Goal: Task Accomplishment & Management: Manage account settings

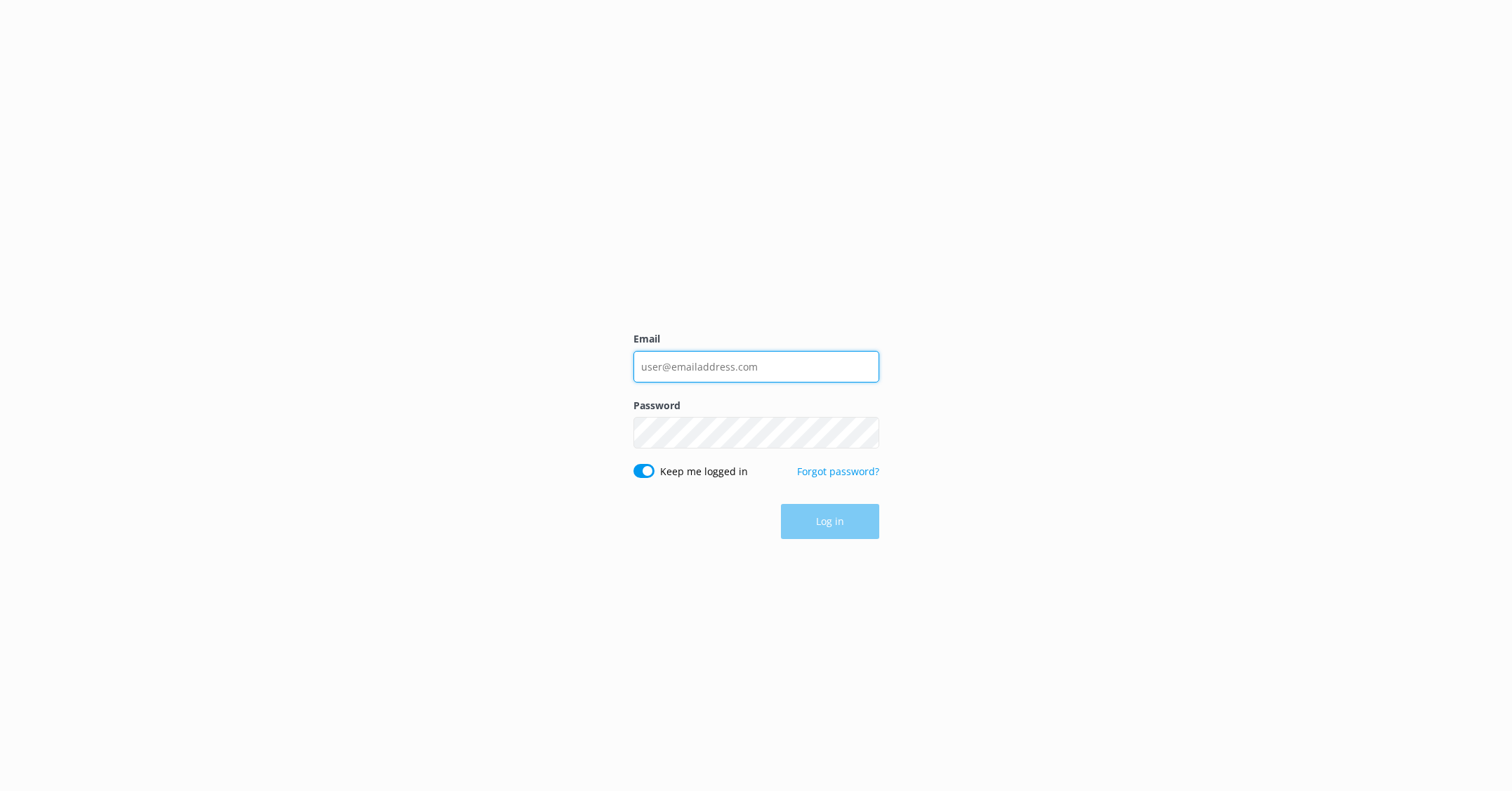
type input "[PERSON_NAME][EMAIL_ADDRESS][DOMAIN_NAME]"
click at [827, 520] on div "Log in" at bounding box center [756, 522] width 246 height 35
click at [827, 520] on button "Log in" at bounding box center [829, 522] width 99 height 35
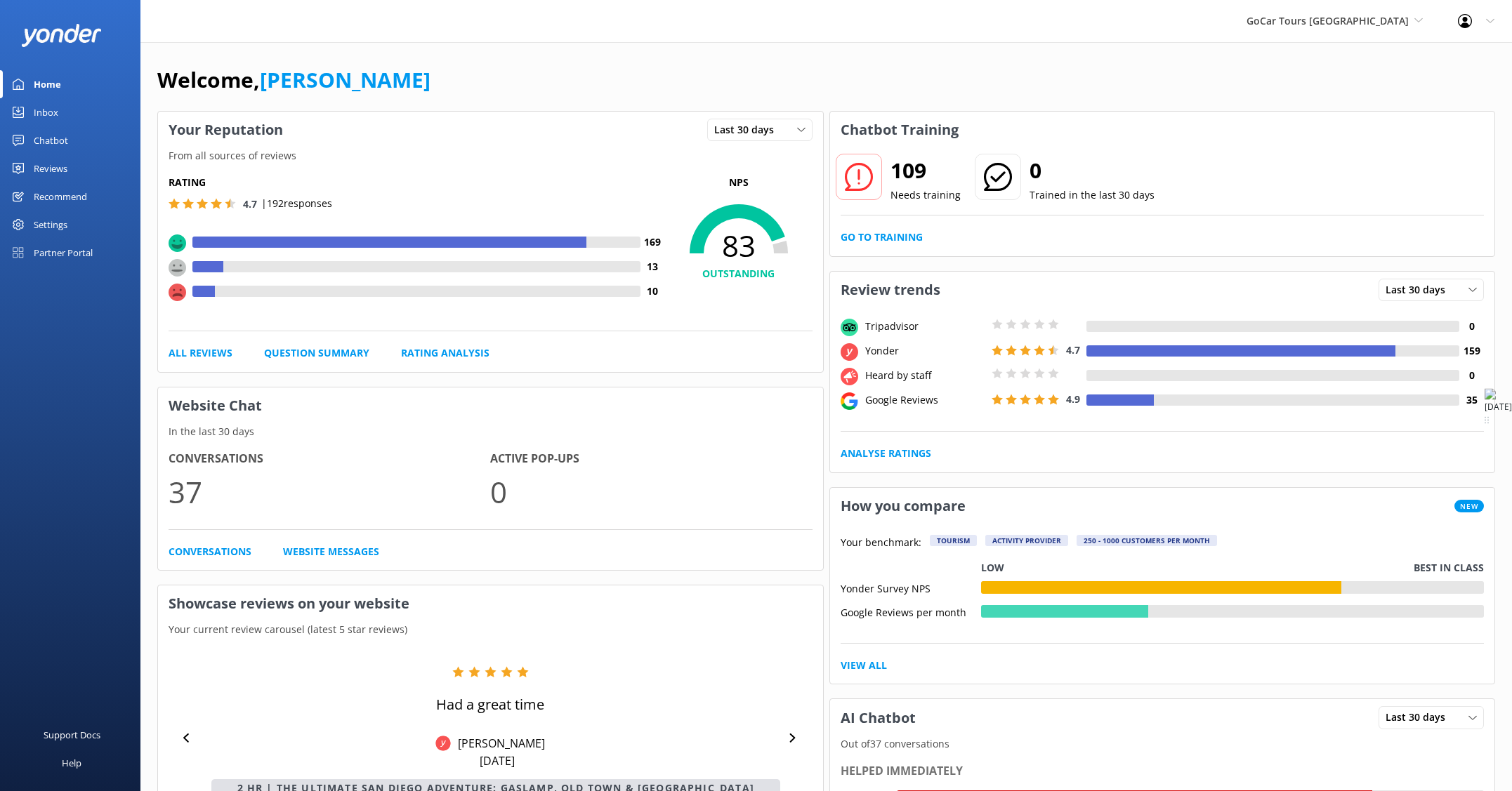
click at [43, 111] on div "Inbox" at bounding box center [46, 112] width 24 height 28
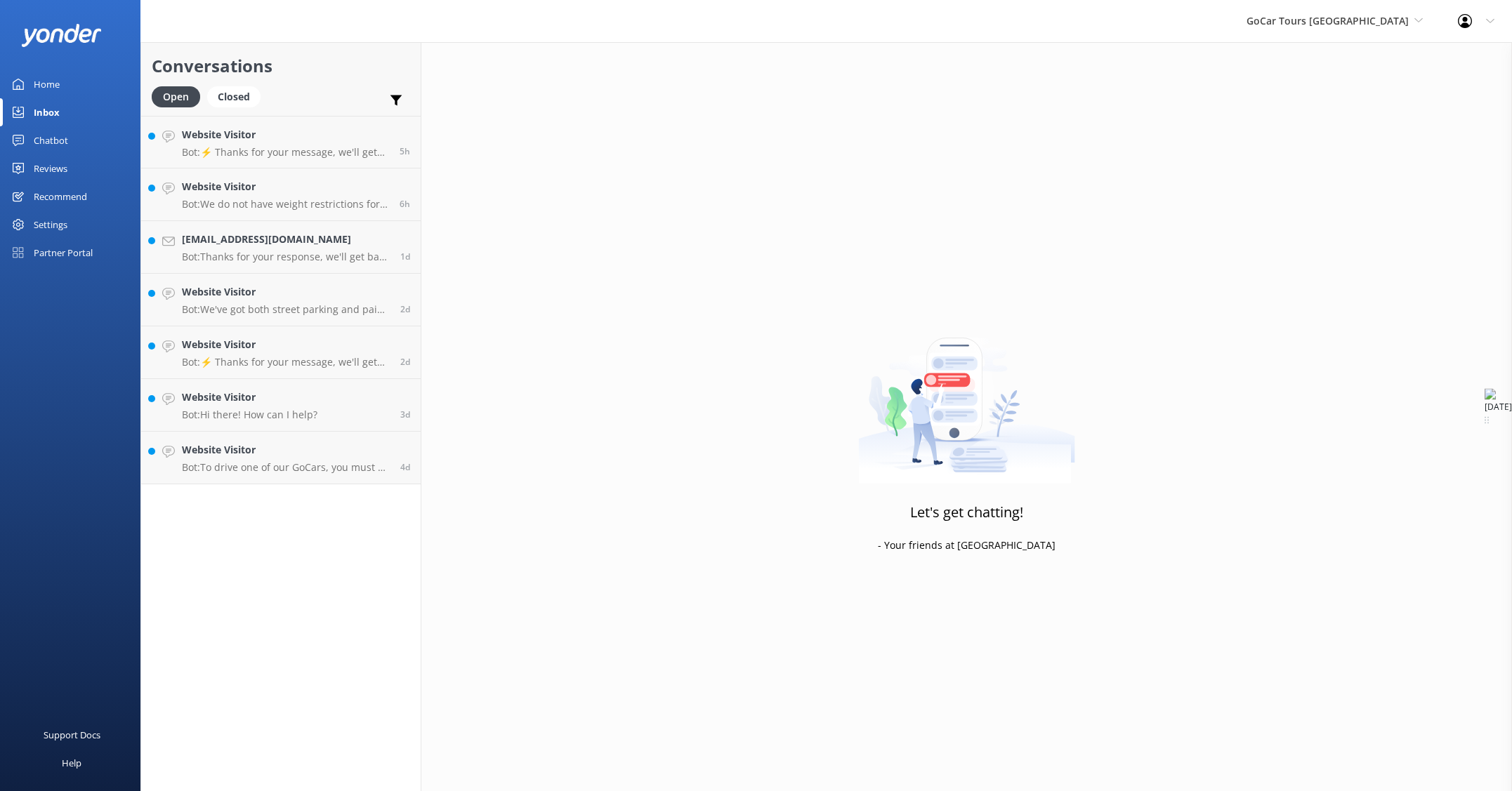
click at [38, 142] on div "Chatbot" at bounding box center [51, 140] width 35 height 28
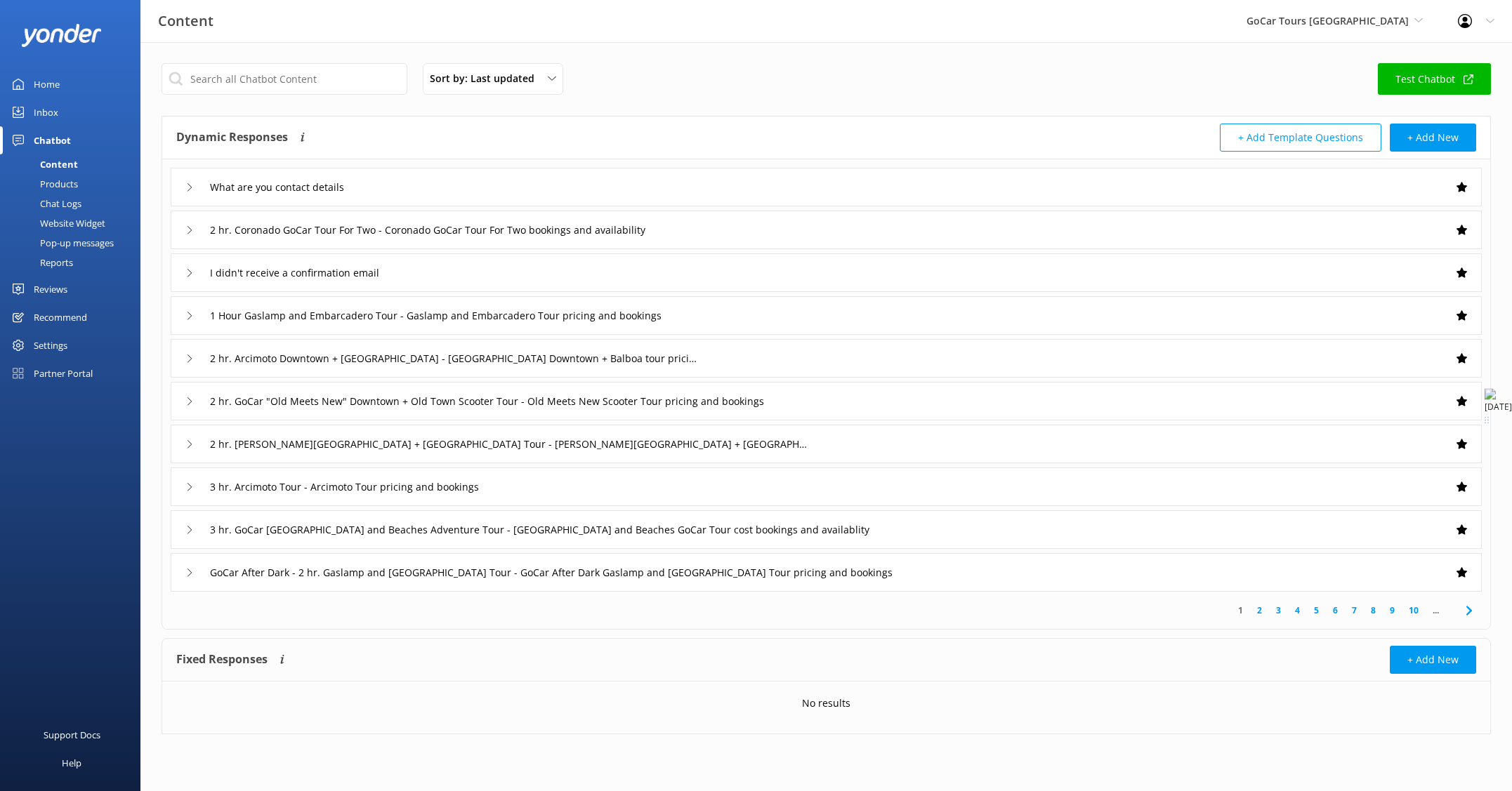
click at [58, 225] on div "Website Widget" at bounding box center [57, 222] width 97 height 19
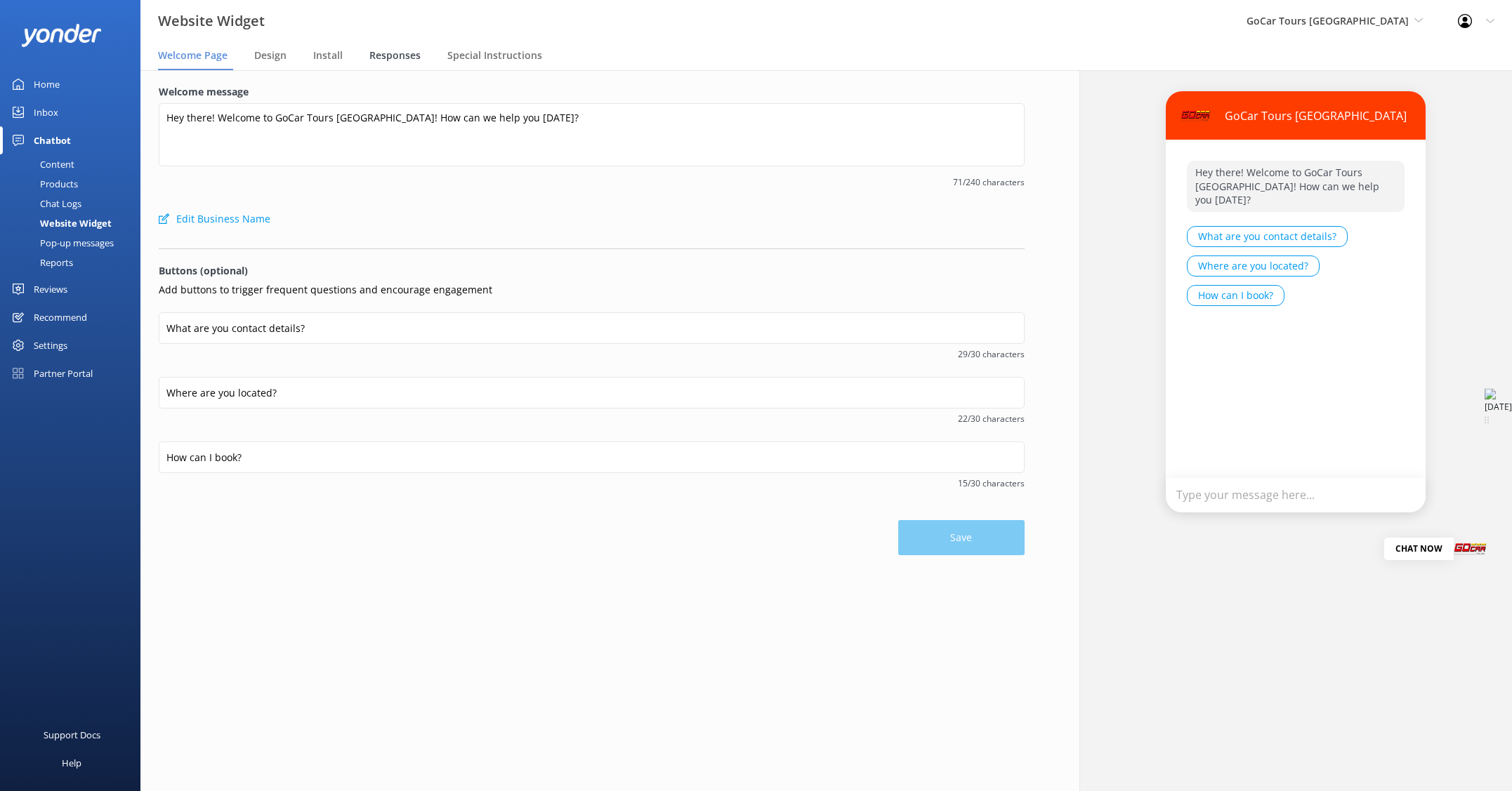
click at [377, 58] on span "Responses" at bounding box center [395, 55] width 51 height 14
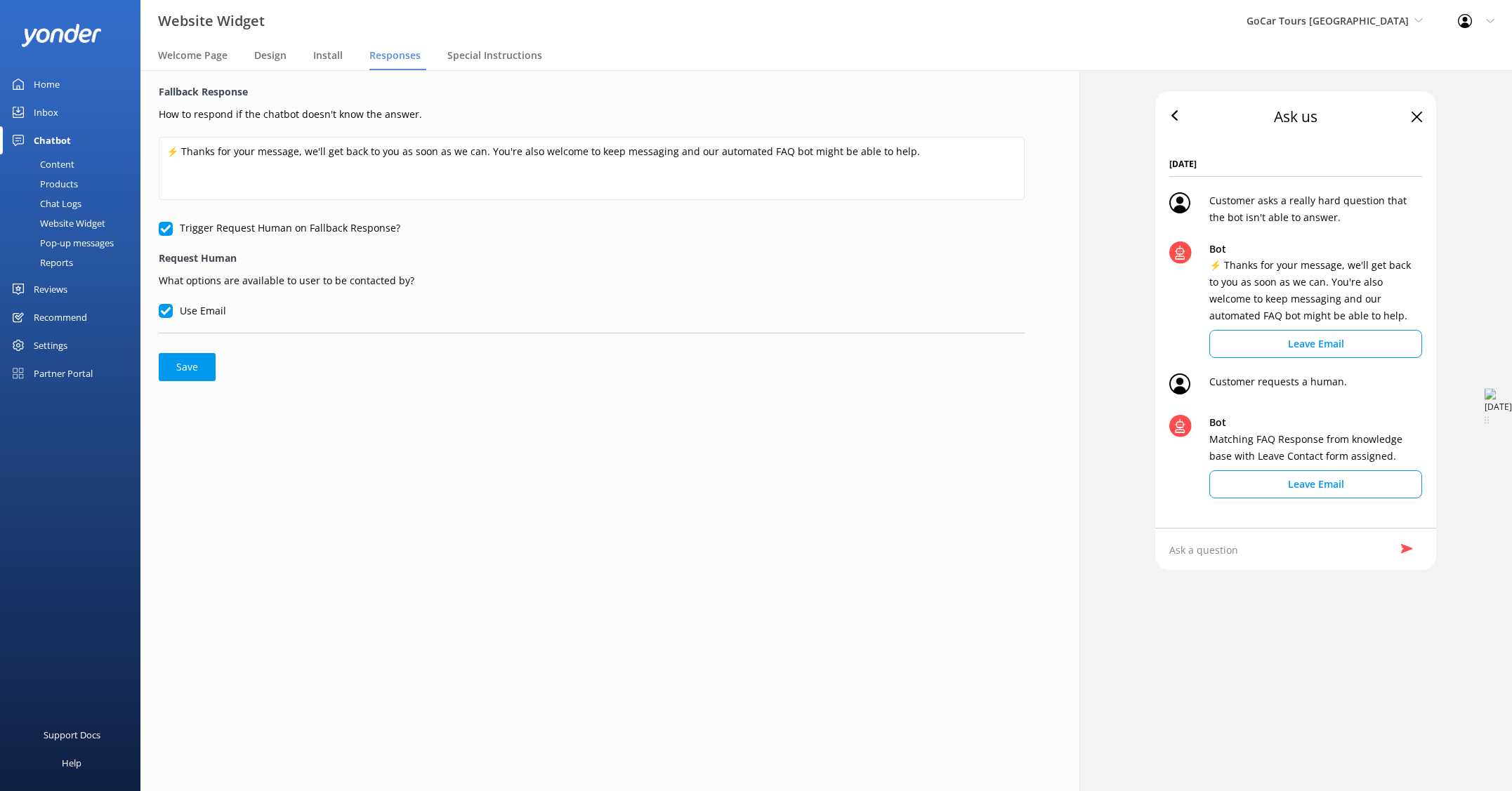
click at [55, 202] on div "Chat Logs" at bounding box center [45, 203] width 73 height 19
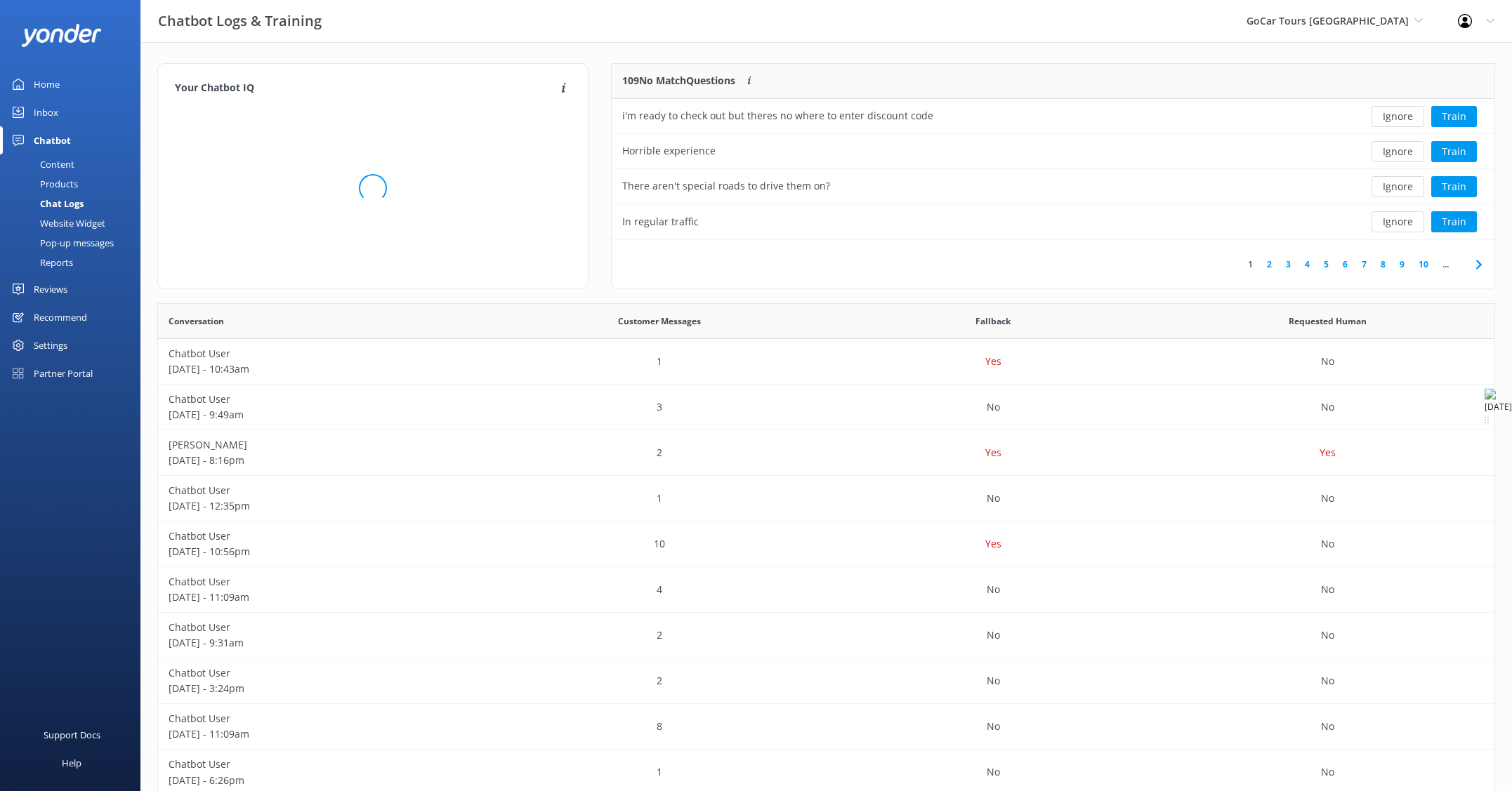
scroll to position [176, 883]
click at [65, 218] on div "Website Widget" at bounding box center [57, 222] width 97 height 19
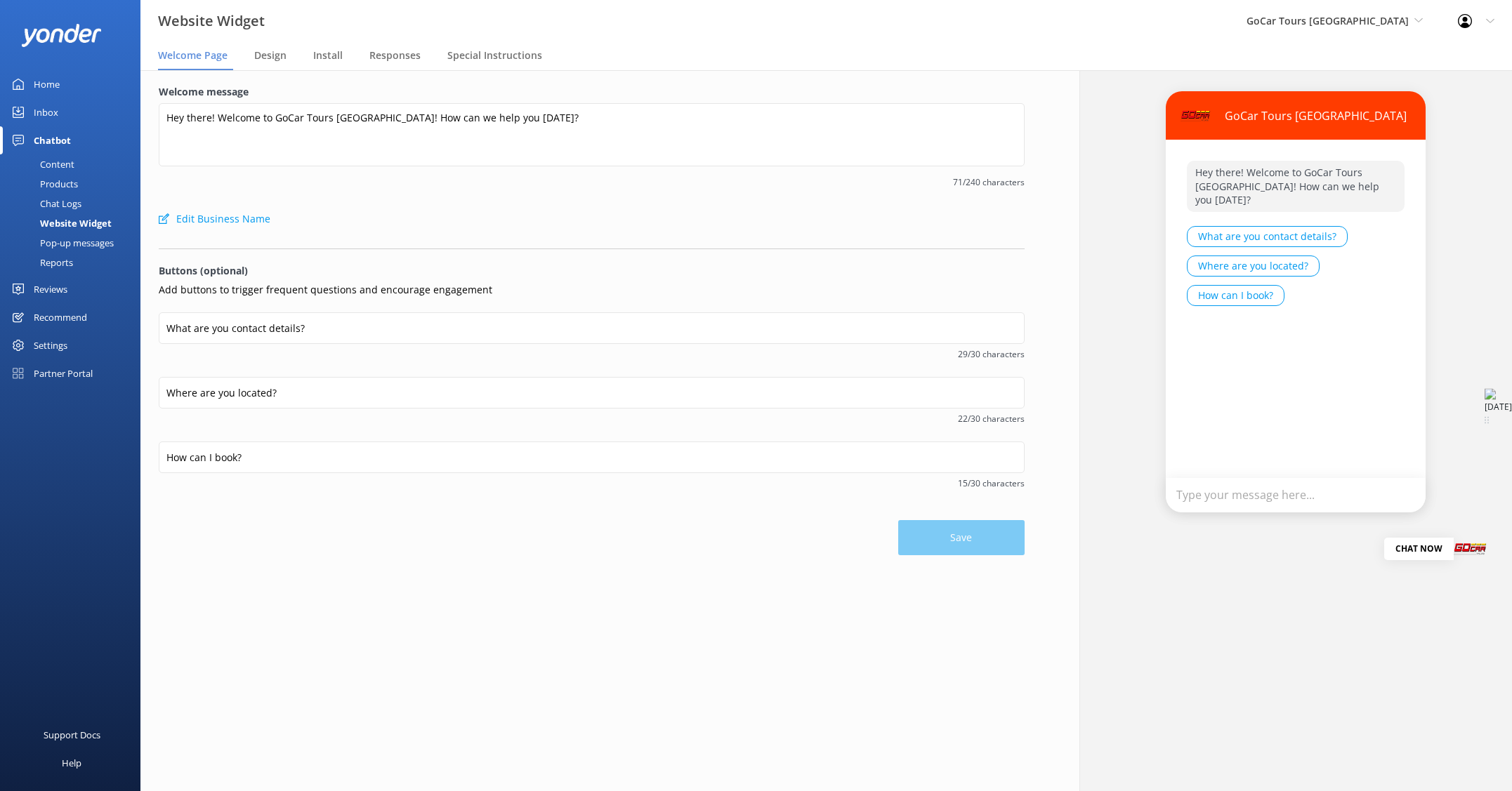
click at [58, 239] on div "Pop-up messages" at bounding box center [61, 243] width 105 height 19
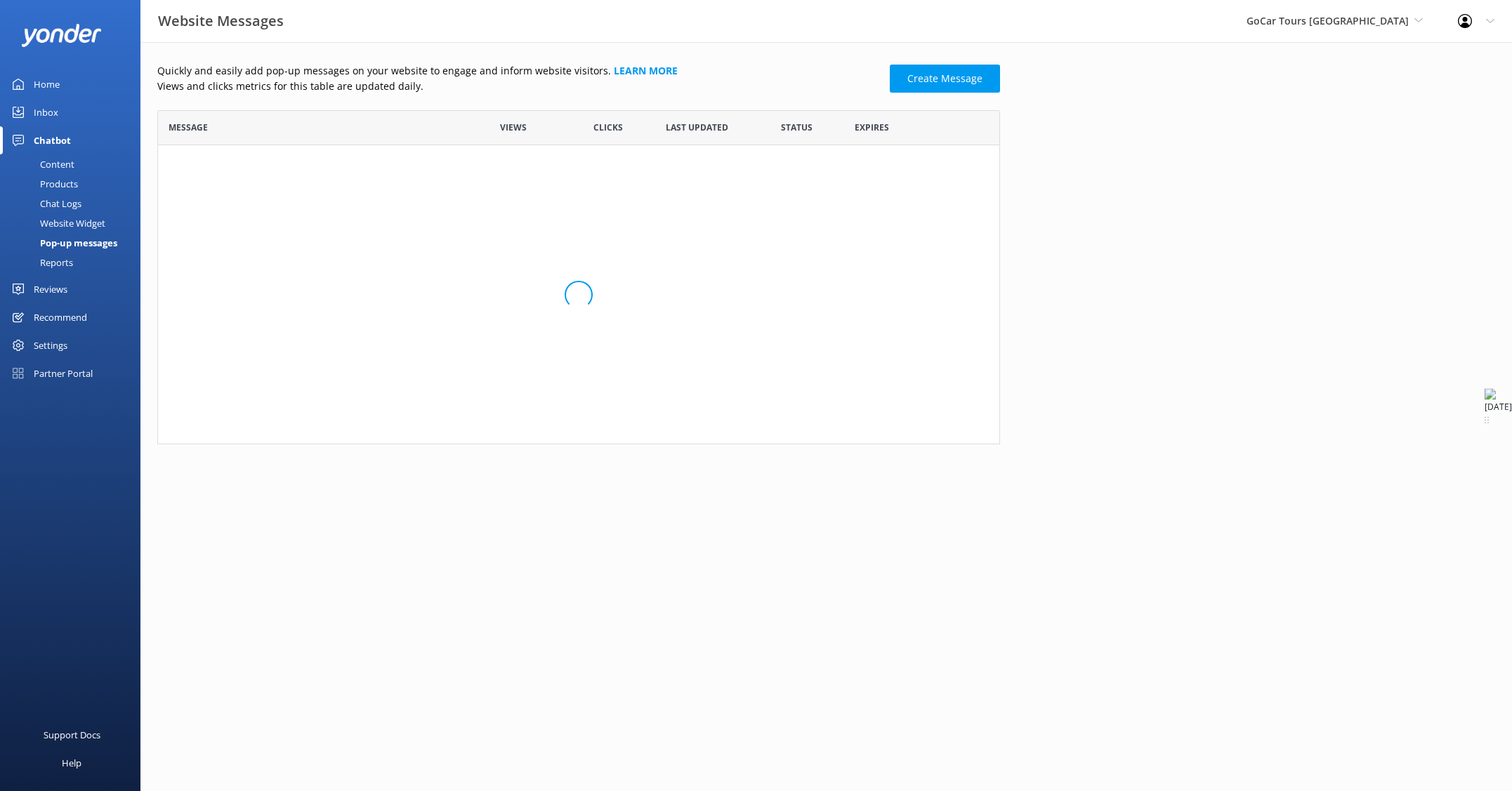
scroll to position [155, 842]
click at [51, 202] on div "Chat Logs" at bounding box center [45, 203] width 73 height 19
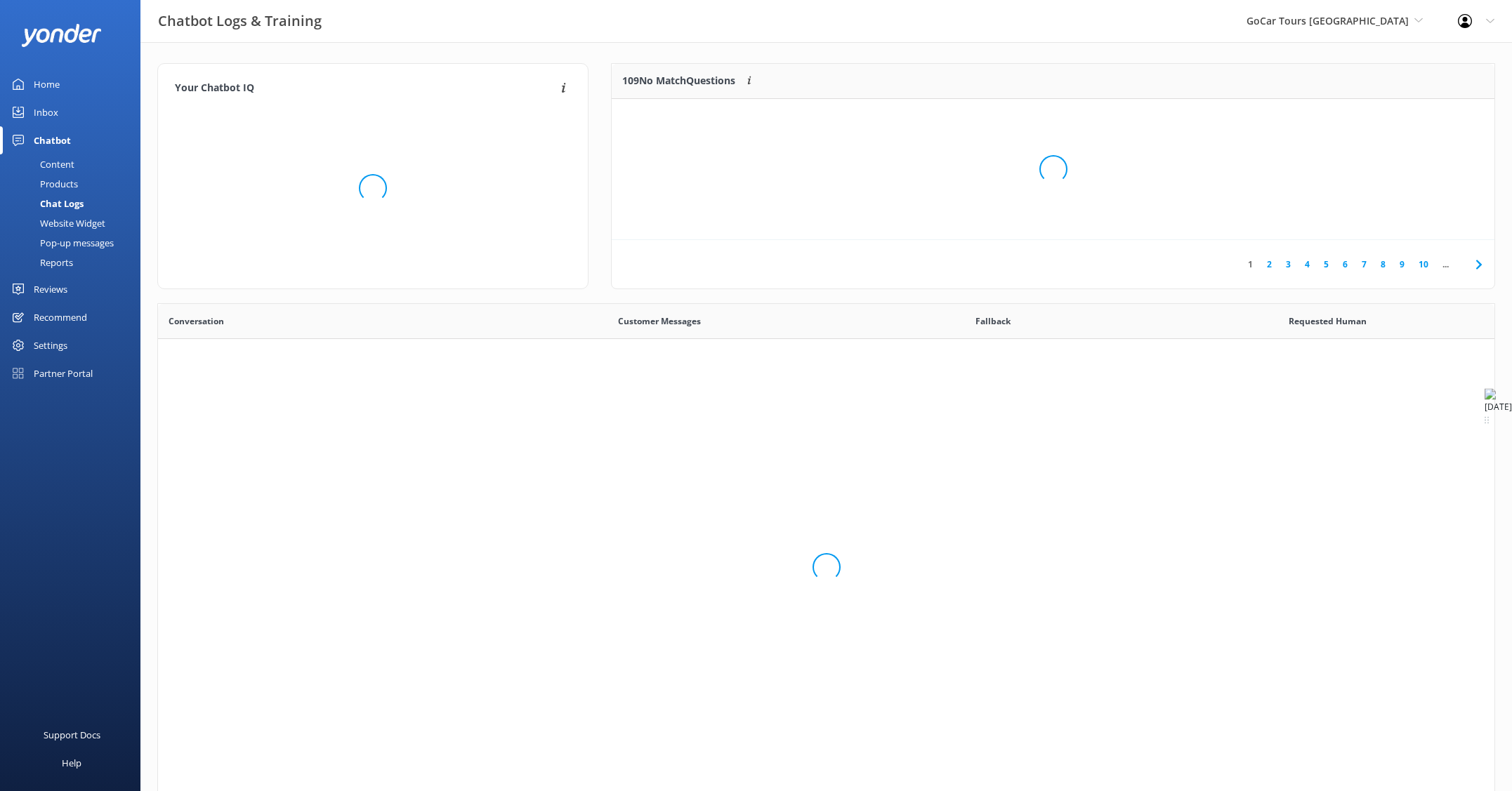
scroll to position [492, 1336]
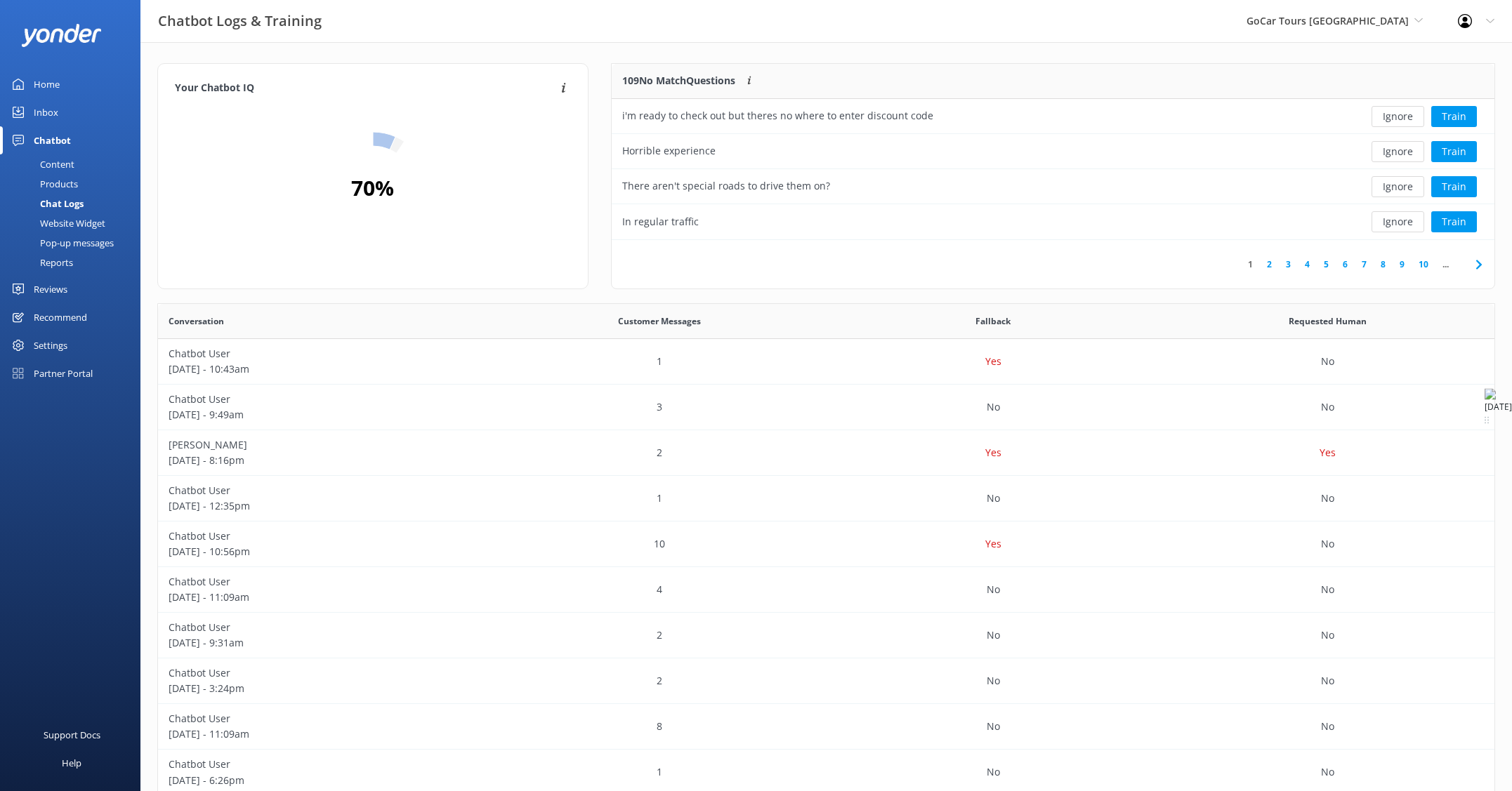
click at [50, 184] on div "Products" at bounding box center [43, 184] width 70 height 19
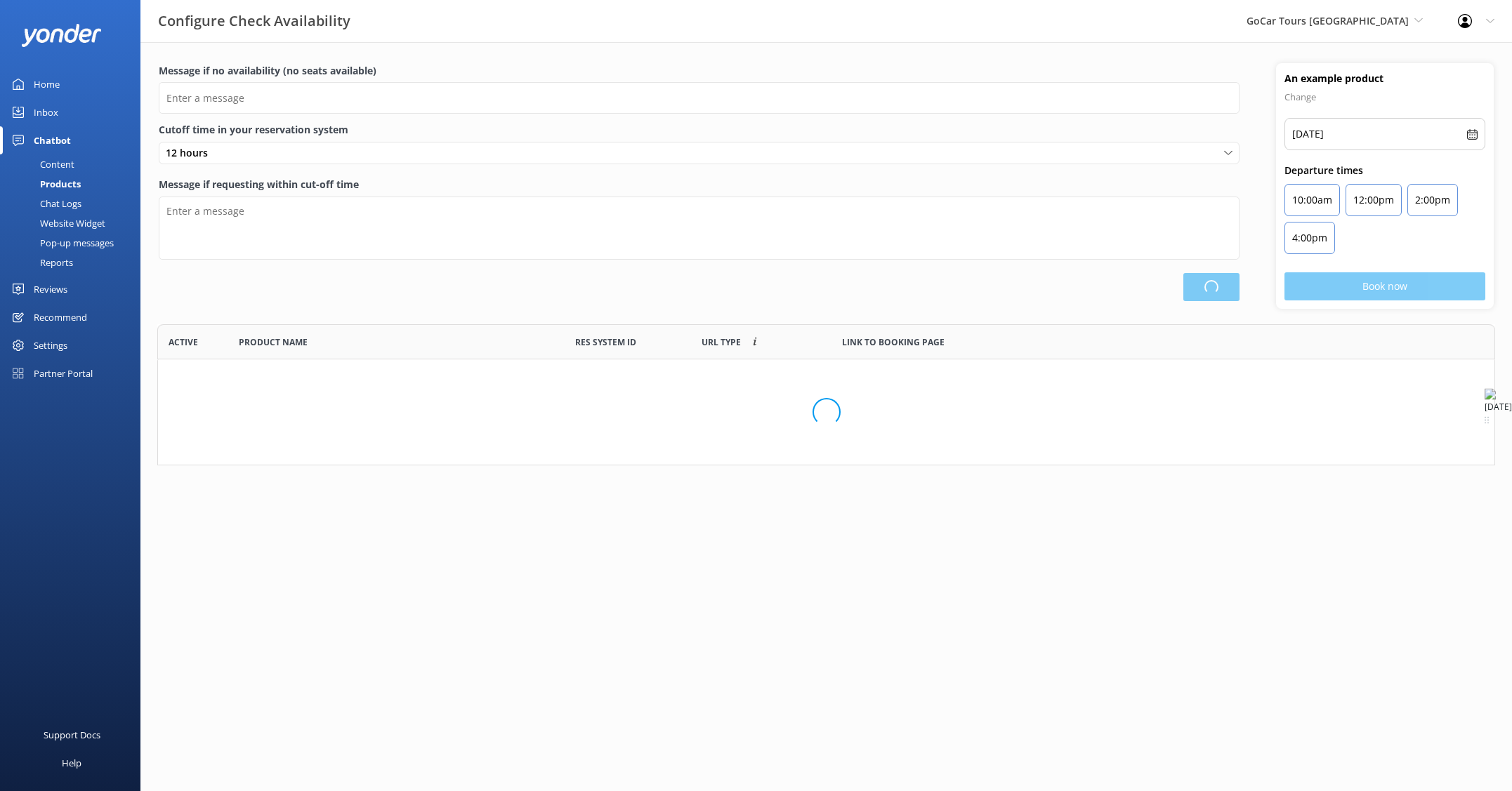
scroll to position [422, 1336]
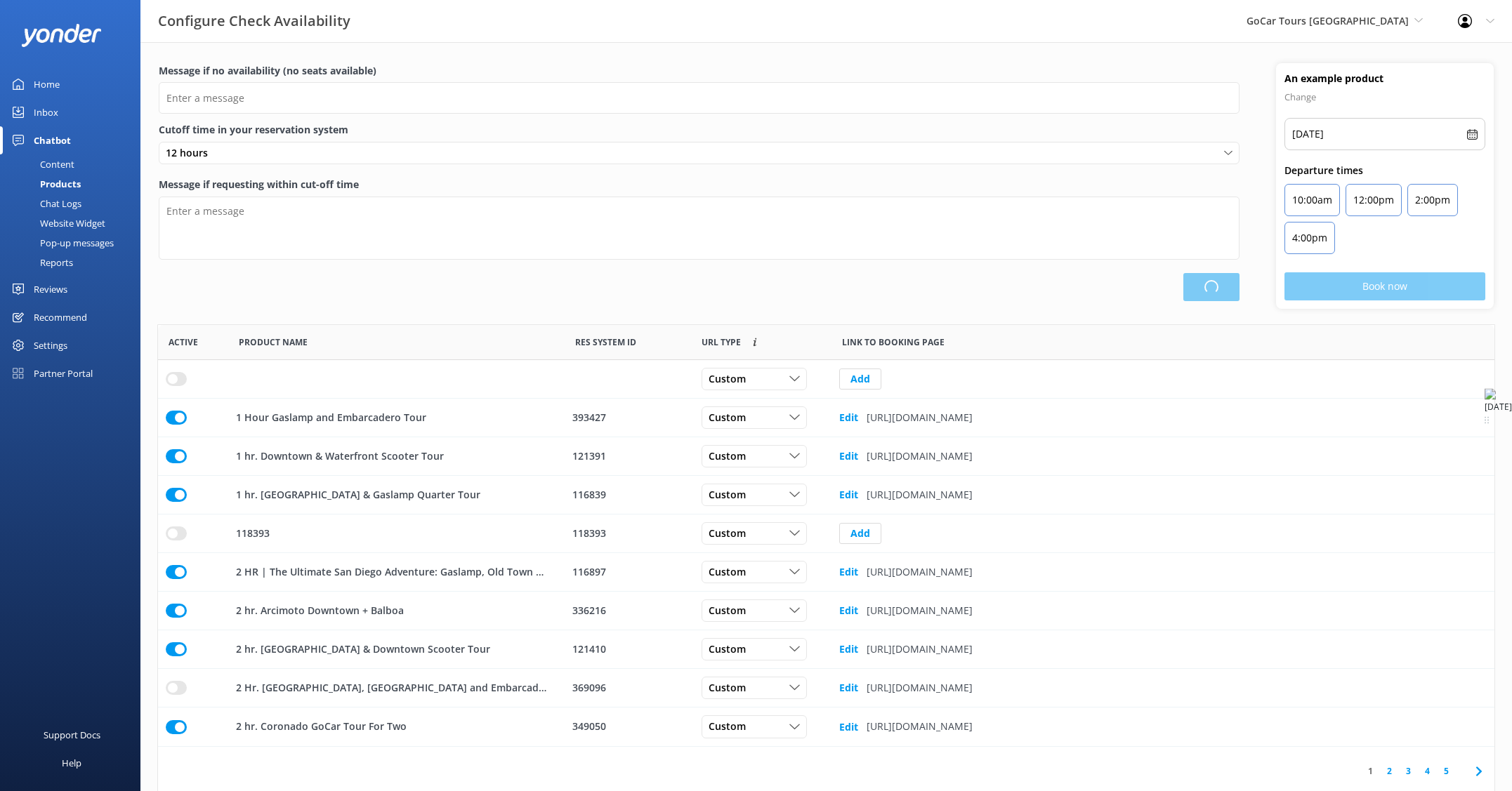
type input "There are no seats available, please check an alternative day"
type textarea "Our online booking system closes {hours} prior to departure. Please contact us …"
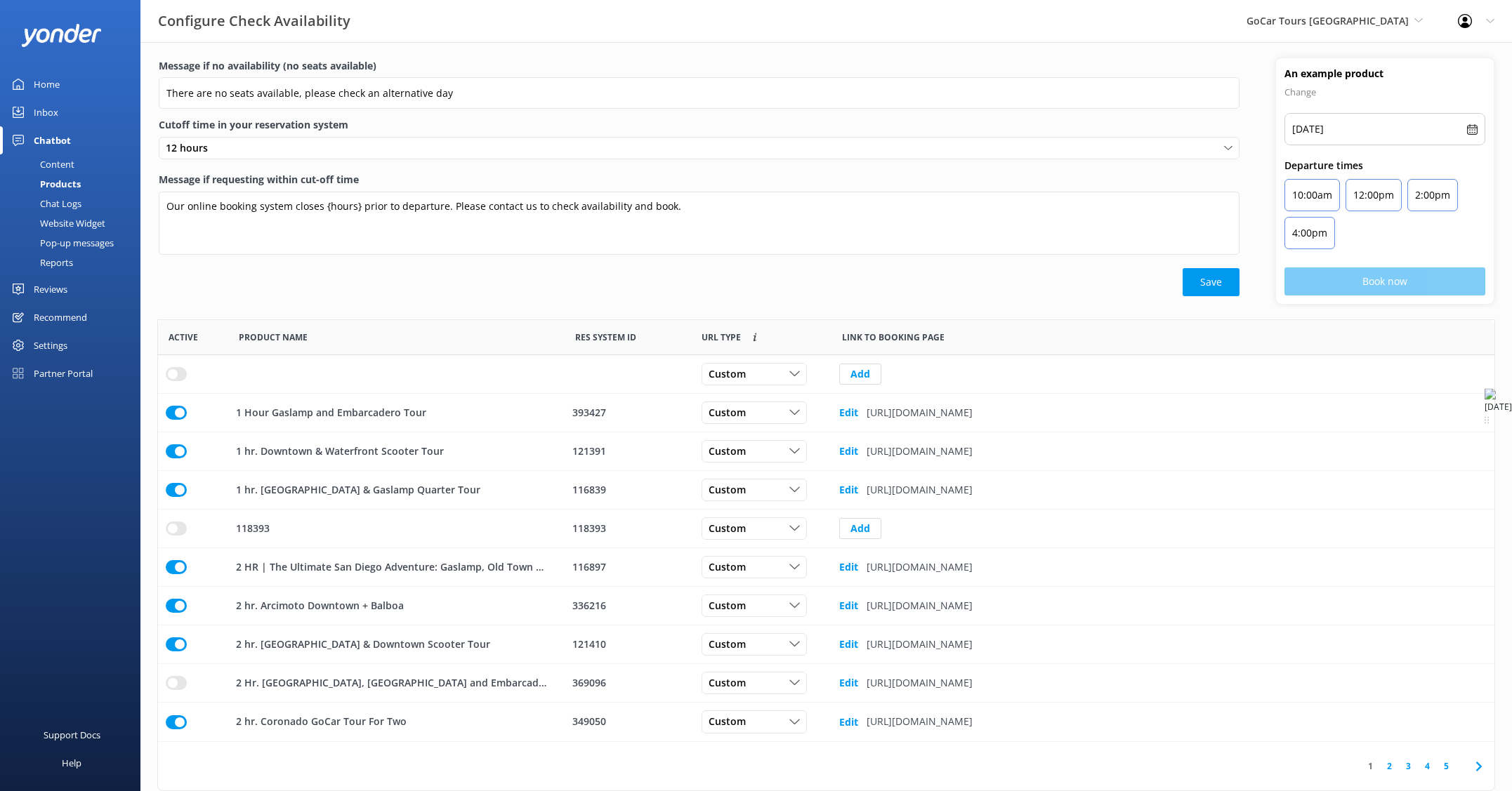
click at [53, 348] on div "Settings" at bounding box center [50, 345] width 34 height 28
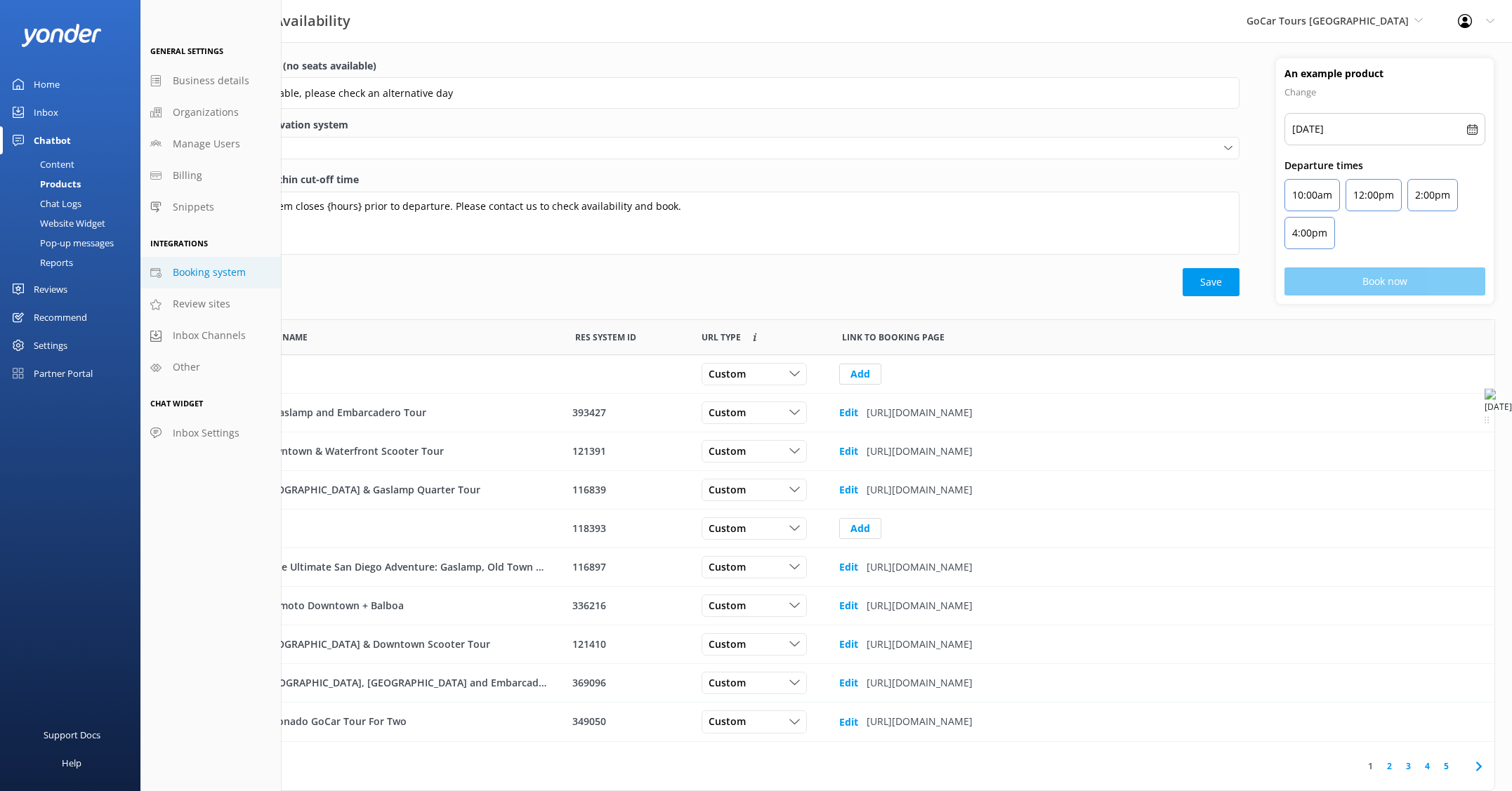
click at [194, 274] on span "Booking system" at bounding box center [209, 272] width 73 height 15
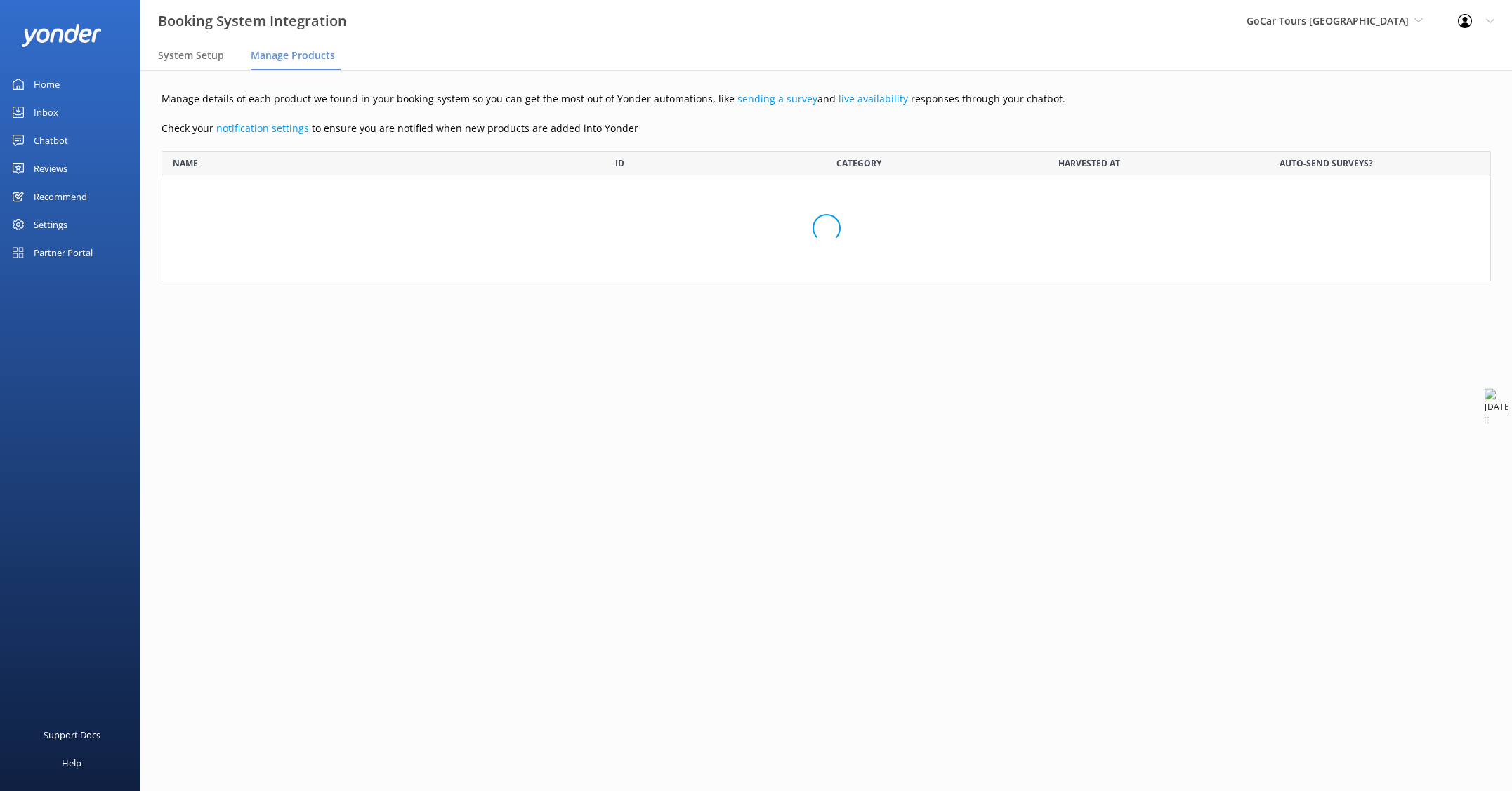
scroll to position [1710, 1329]
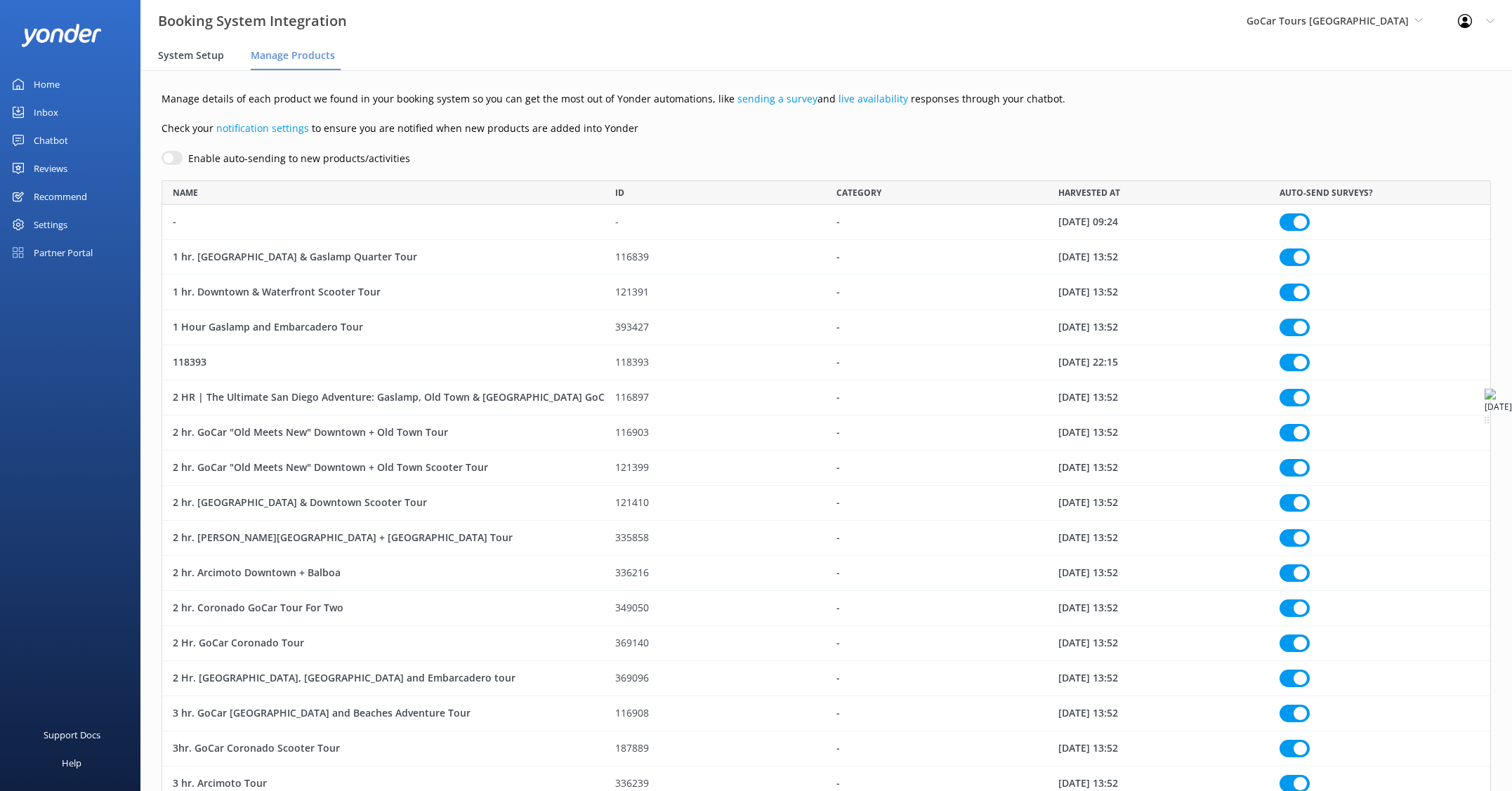
click at [199, 47] on div "System Setup" at bounding box center [193, 56] width 71 height 28
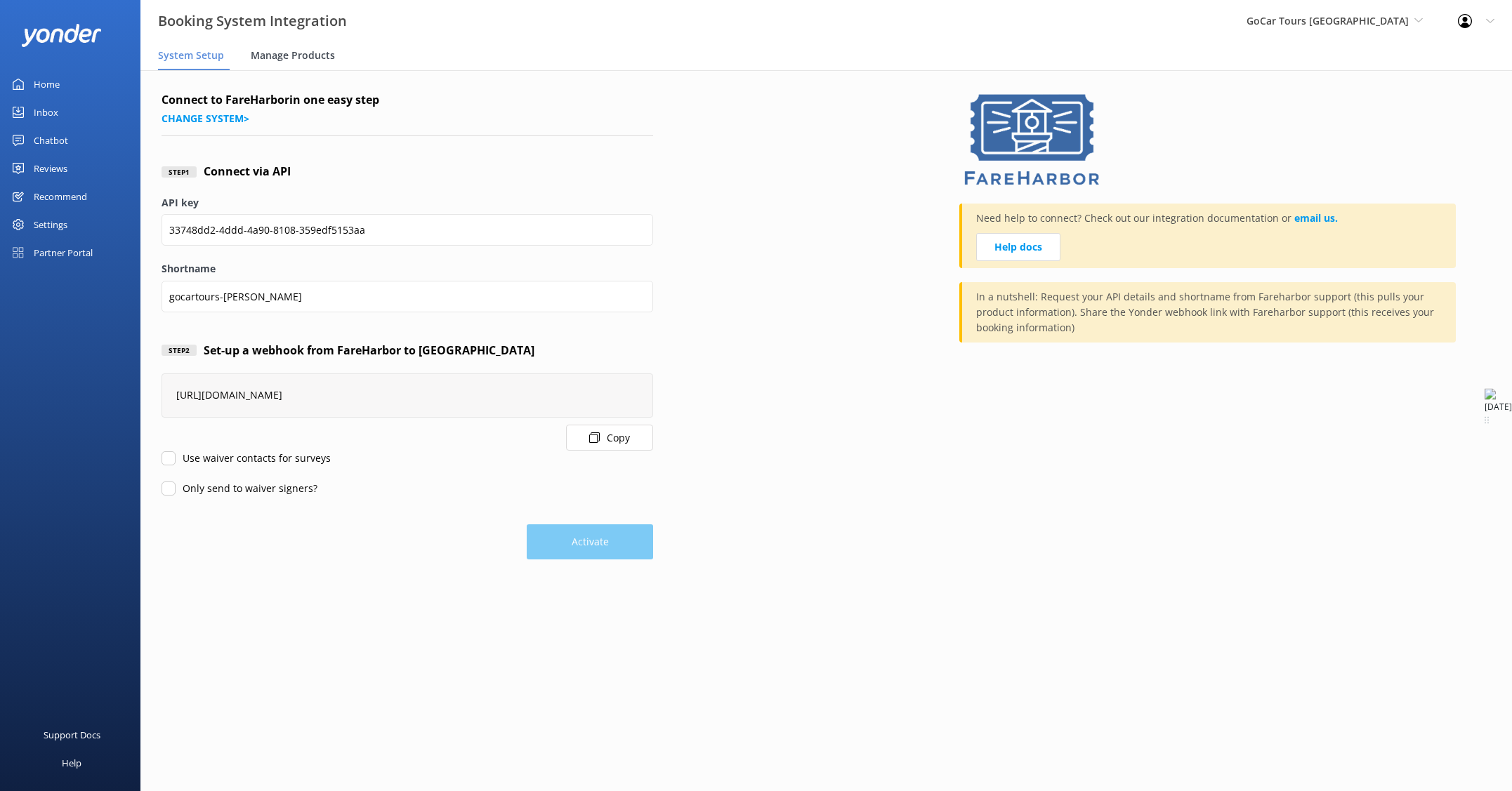
click at [294, 59] on span "Manage Products" at bounding box center [292, 55] width 84 height 14
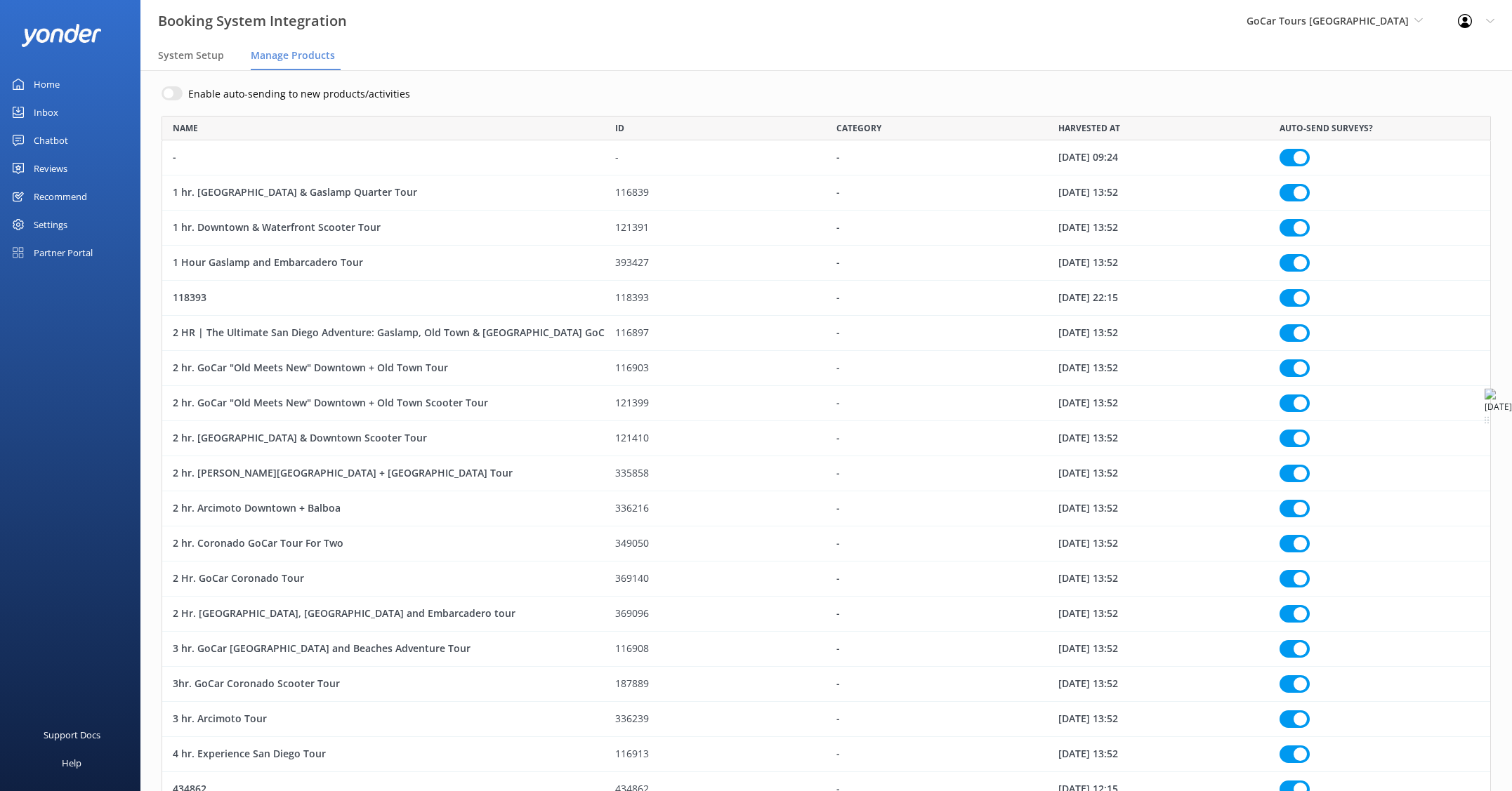
scroll to position [67, 0]
click at [45, 196] on div "Recommend" at bounding box center [60, 196] width 53 height 28
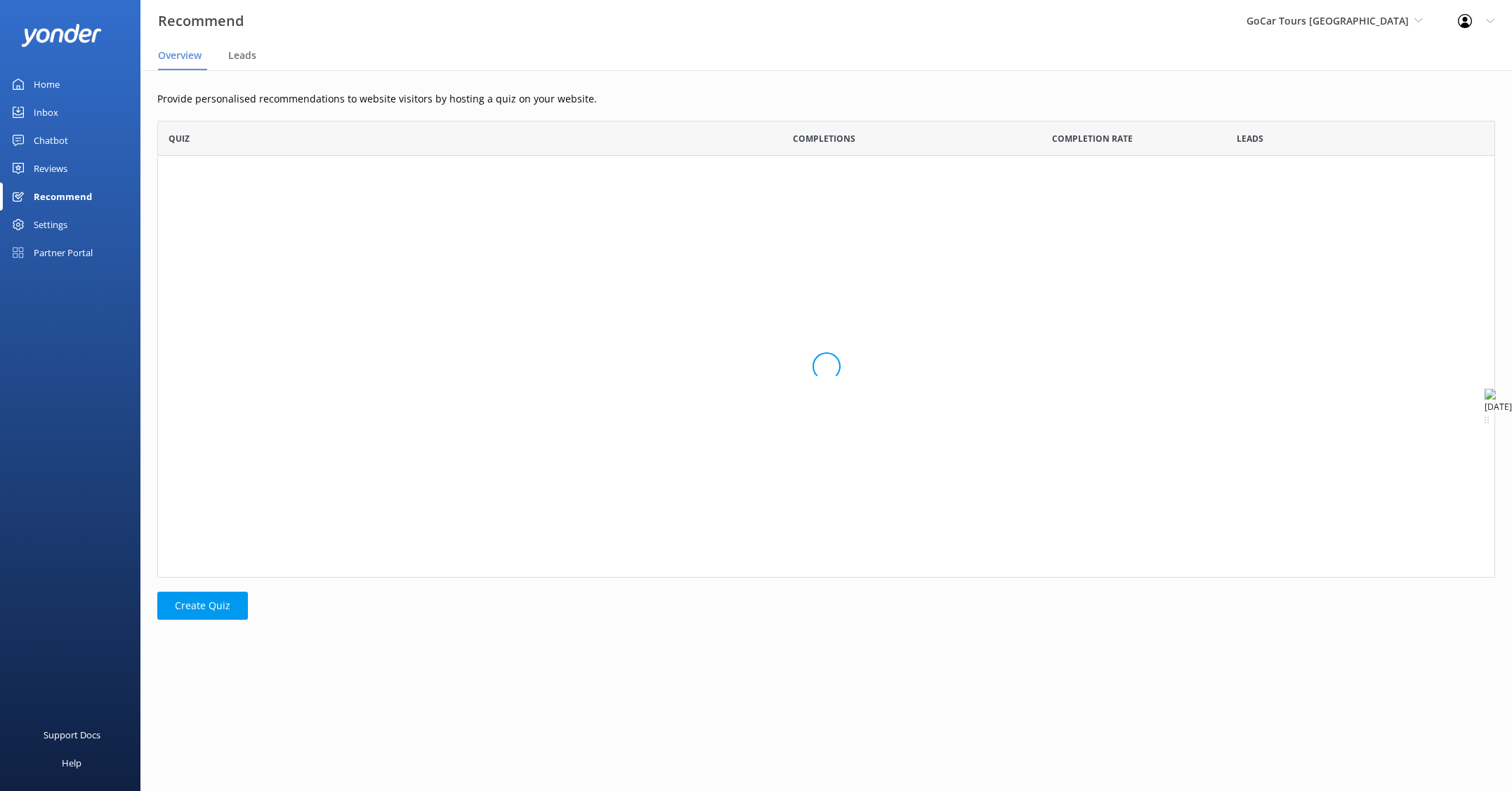
scroll to position [457, 1338]
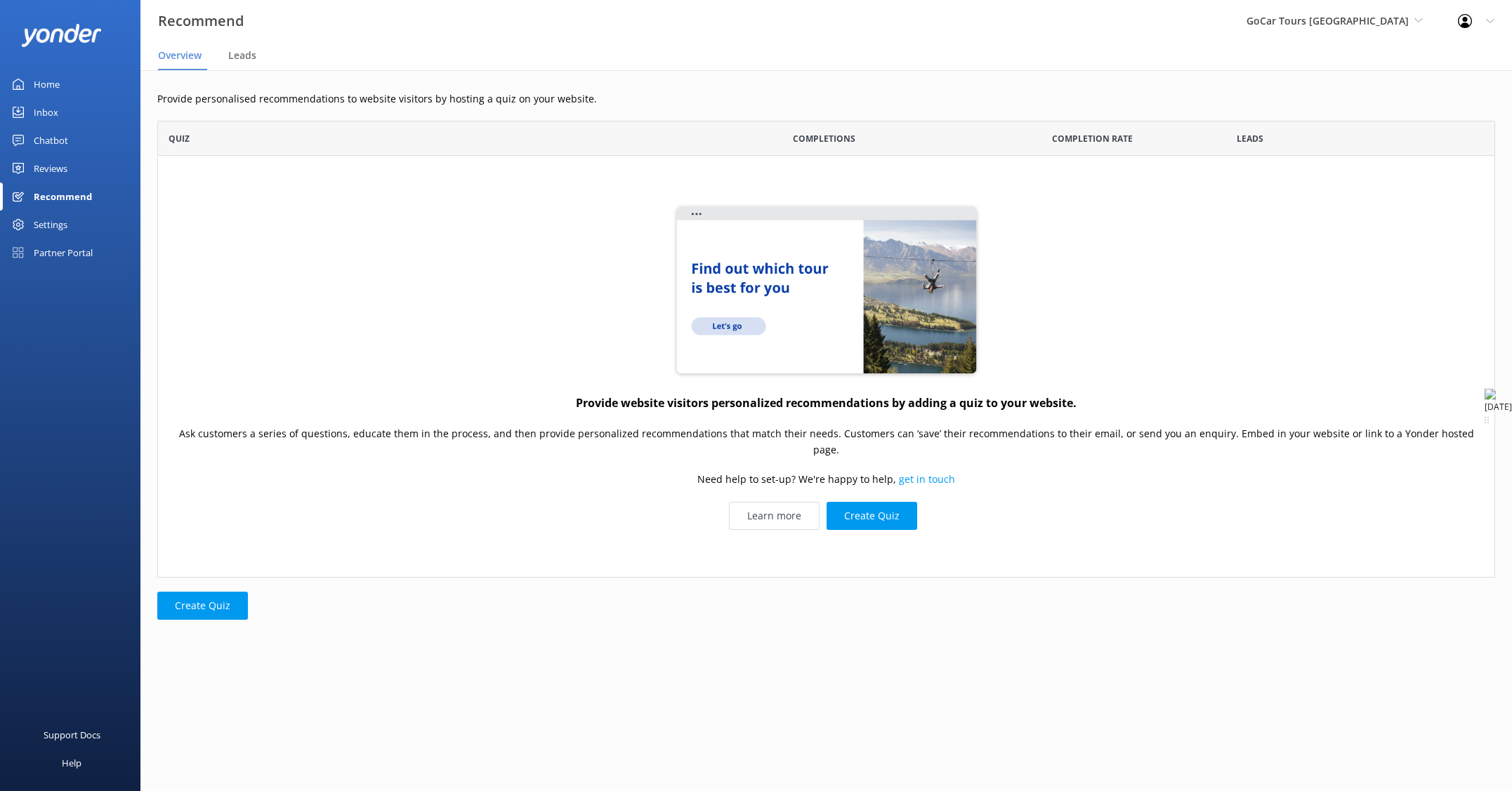
click at [48, 160] on div "Reviews" at bounding box center [50, 168] width 34 height 28
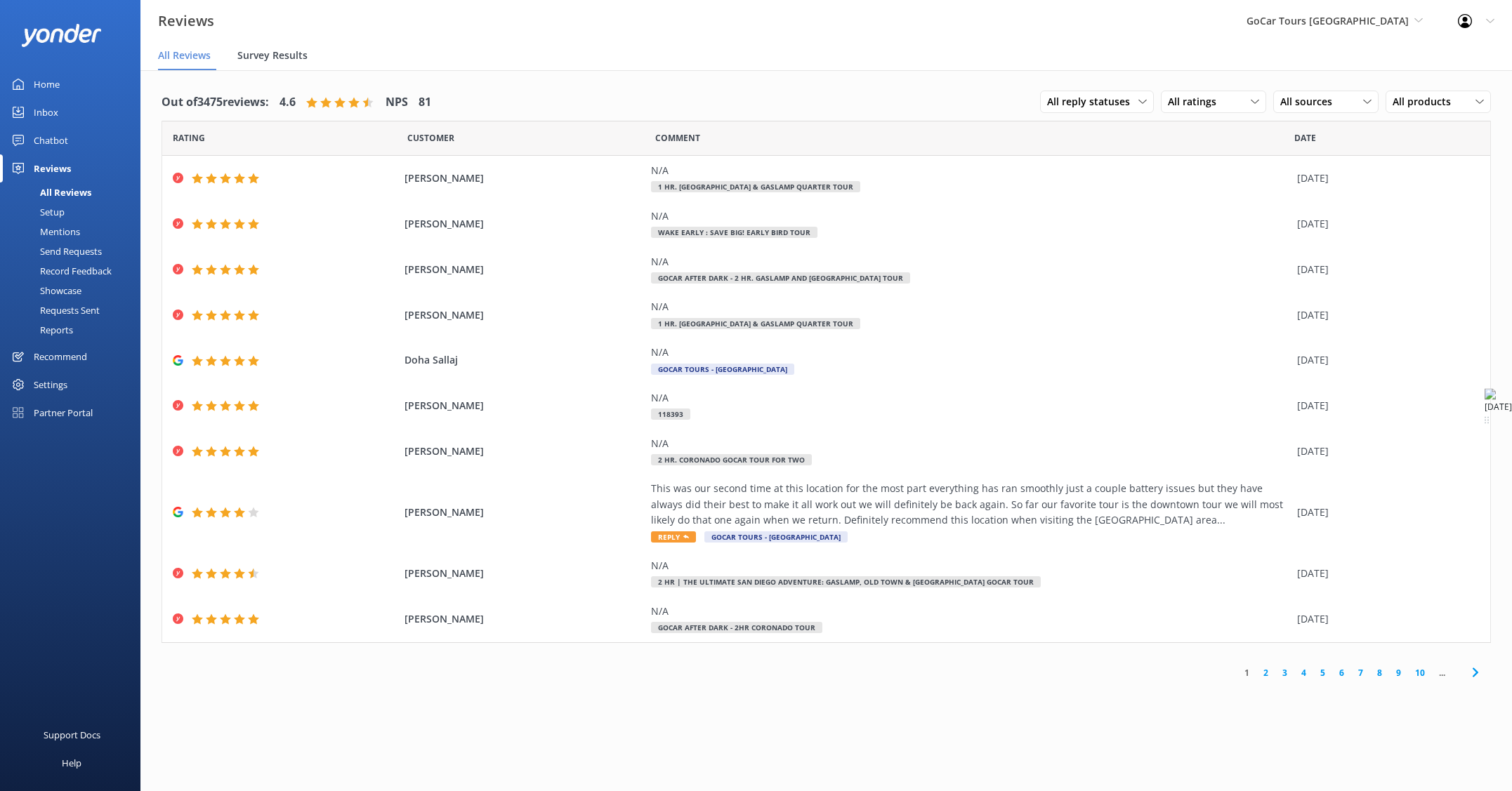
click at [269, 58] on span "Survey Results" at bounding box center [273, 55] width 71 height 14
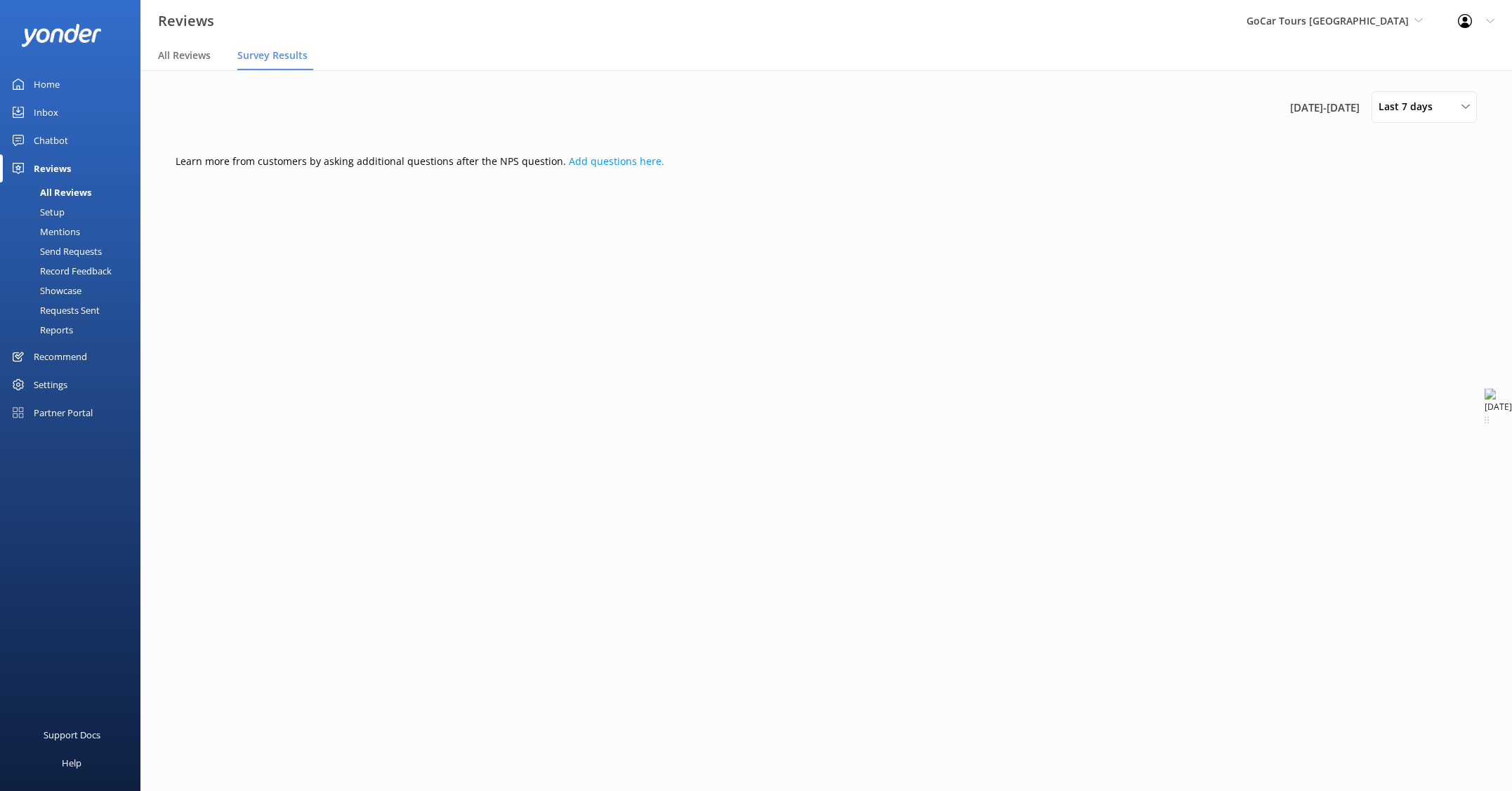
click at [52, 210] on div "Setup" at bounding box center [37, 212] width 56 height 19
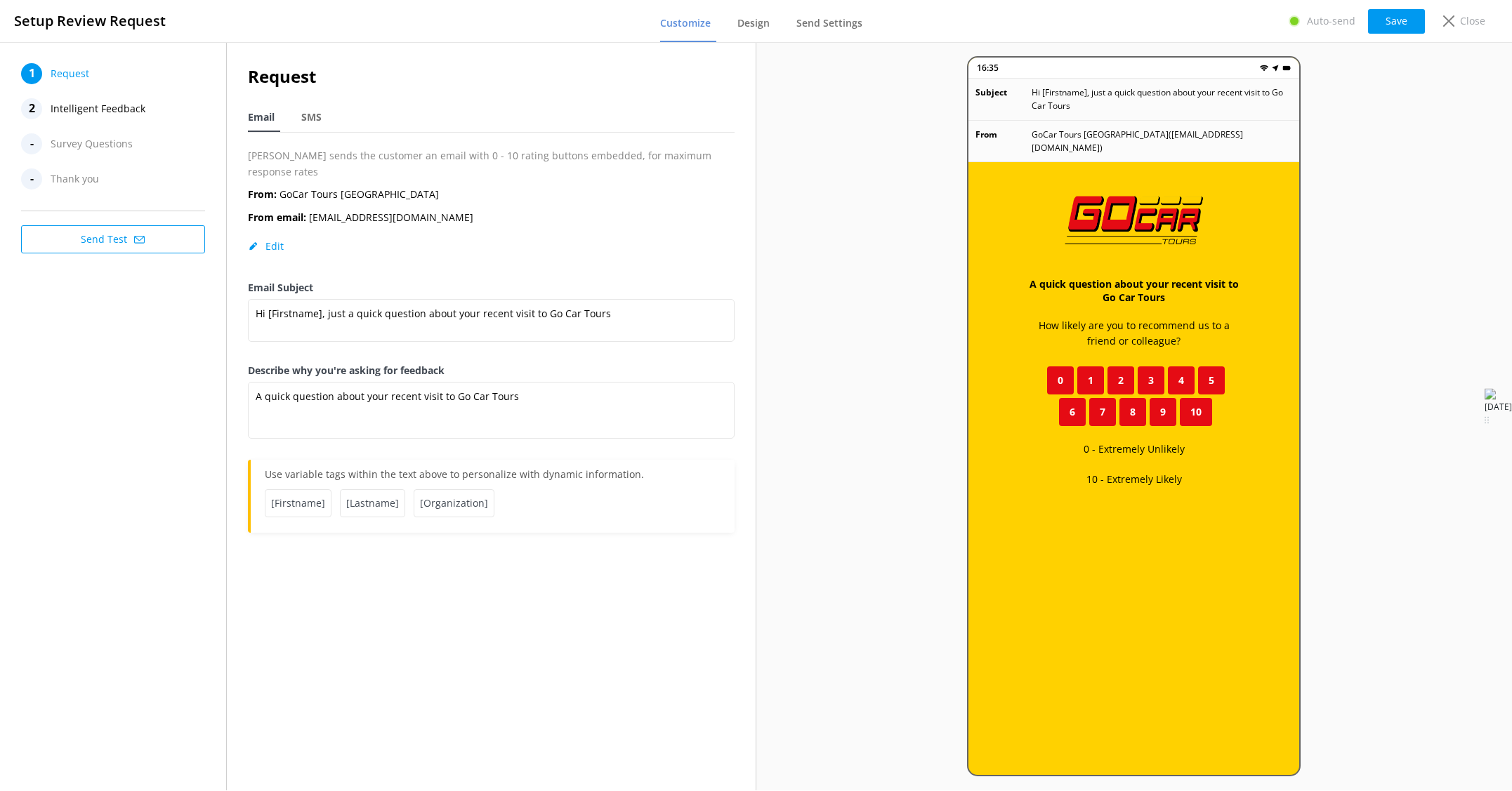
click at [1196, 404] on span "10" at bounding box center [1196, 412] width 12 height 15
click at [84, 142] on span "Survey Questions" at bounding box center [91, 143] width 82 height 21
click at [63, 183] on span "Thank you" at bounding box center [74, 178] width 48 height 21
click at [112, 109] on span "Intelligent Feedback" at bounding box center [98, 109] width 95 height 21
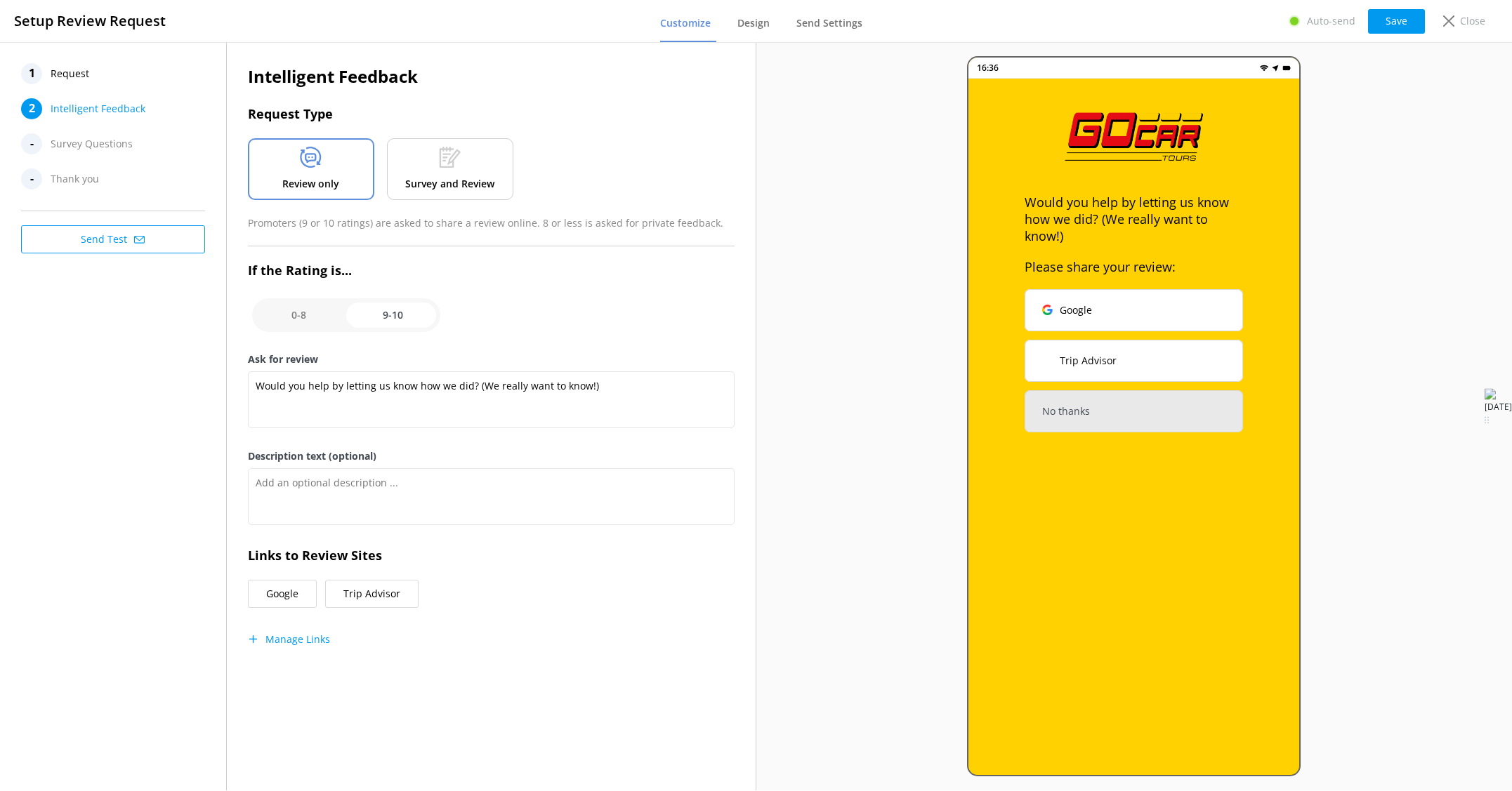
click at [384, 326] on input "checkbox" at bounding box center [346, 315] width 188 height 34
checkbox input "false"
type textarea "Please let us know how we could have made the experience better."
type textarea "Your feedback is important to help us improve"
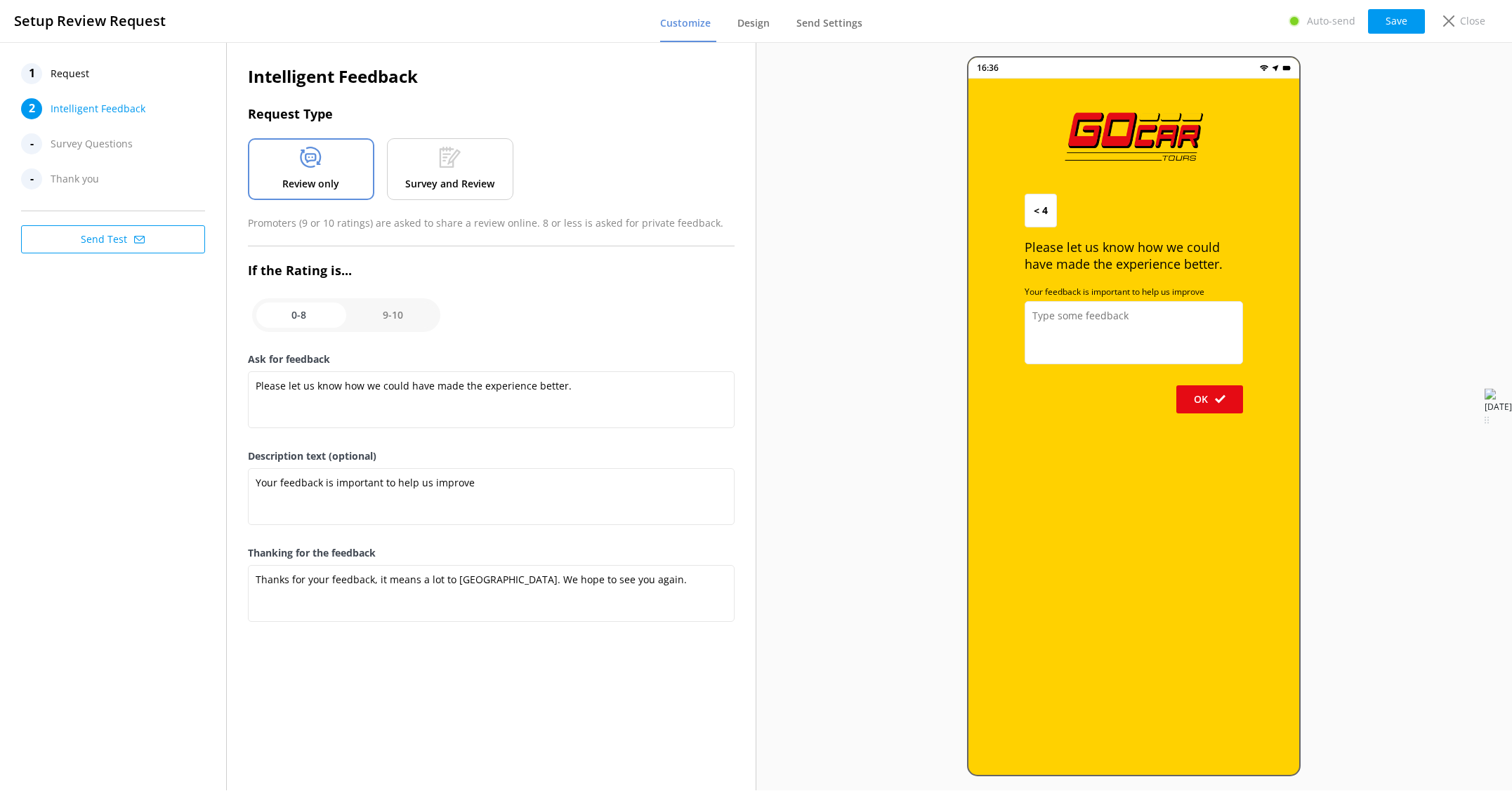
click at [1038, 212] on span "< 4" at bounding box center [1041, 210] width 14 height 15
click at [381, 313] on input "checkbox" at bounding box center [346, 315] width 188 height 34
checkbox input "true"
type textarea "Would you help by letting us know how we did? (We really want to know!)"
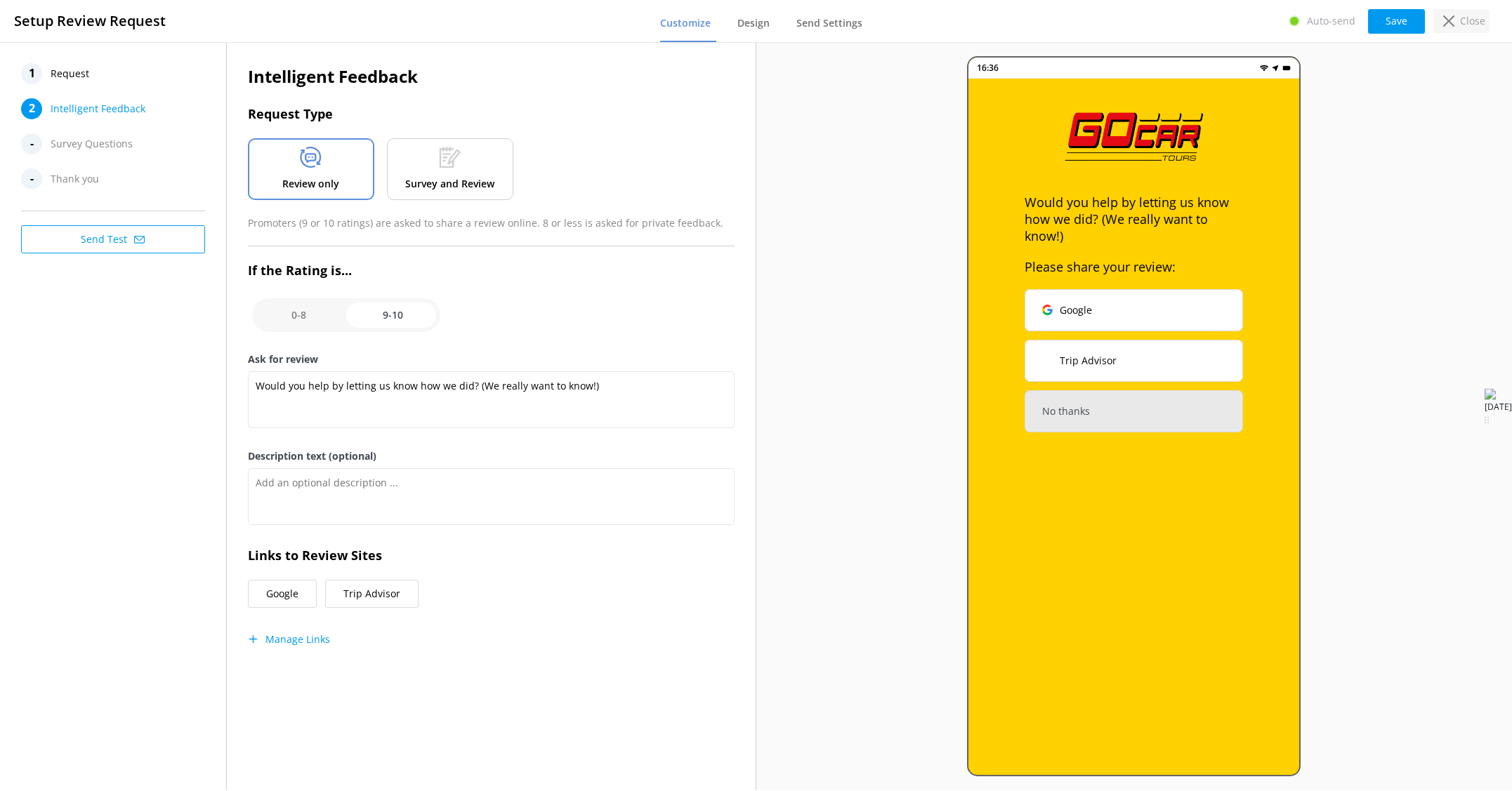
click at [1441, 28] on div "Close" at bounding box center [1461, 21] width 56 height 24
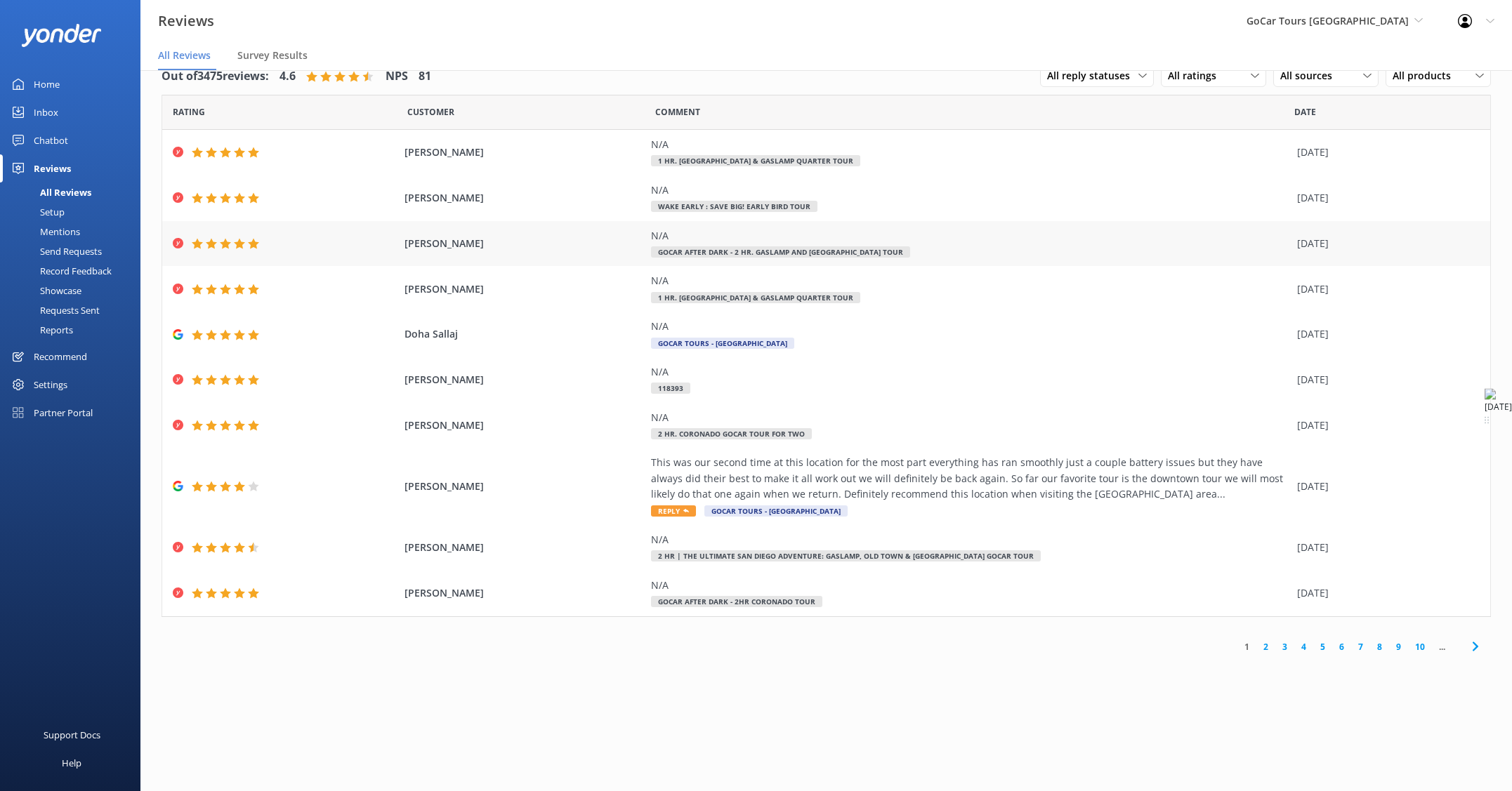
scroll to position [28, 0]
click at [47, 81] on div "Home" at bounding box center [47, 84] width 26 height 28
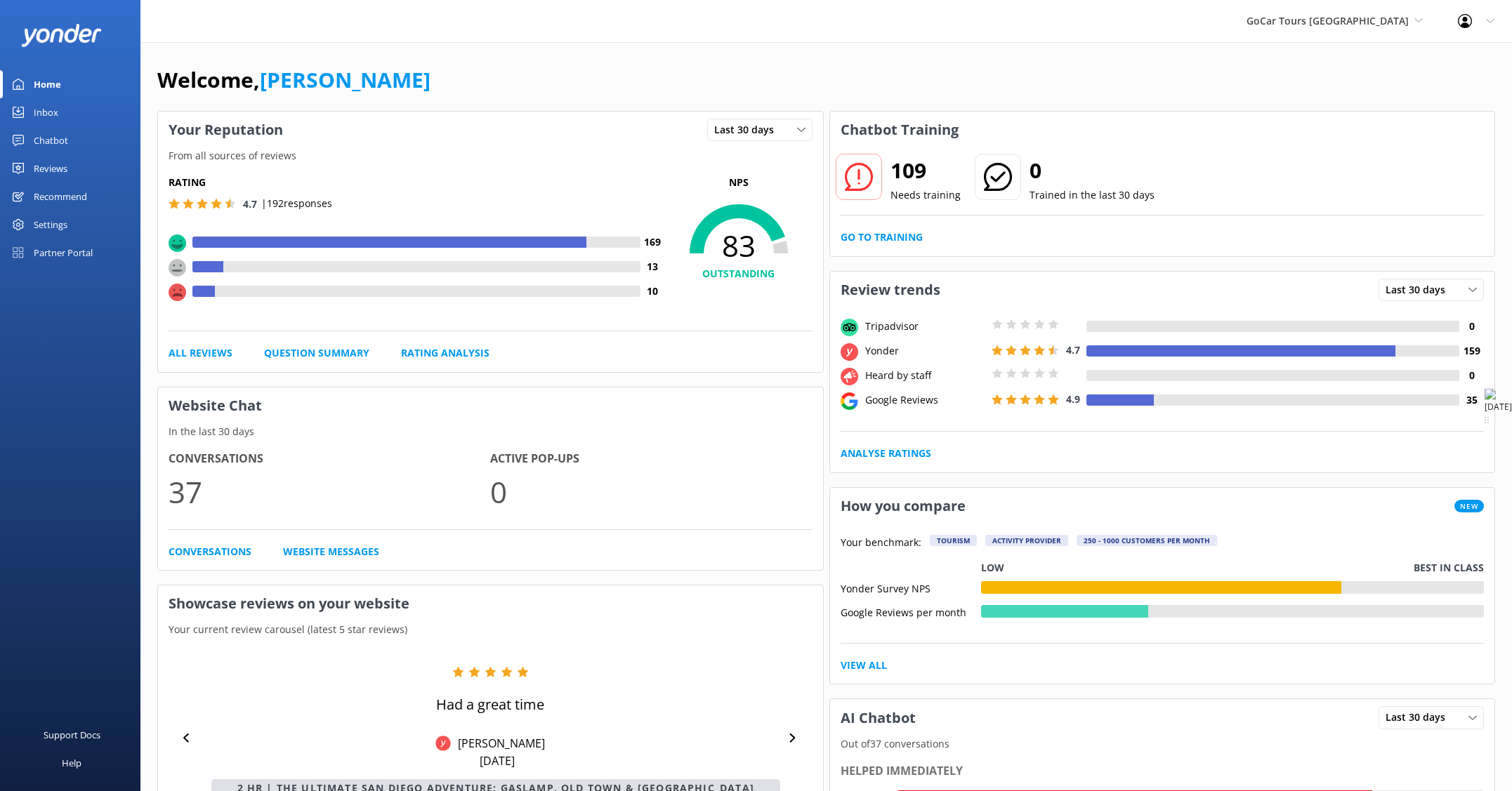
click at [47, 109] on div "Inbox" at bounding box center [46, 112] width 24 height 28
